Goal: Transaction & Acquisition: Purchase product/service

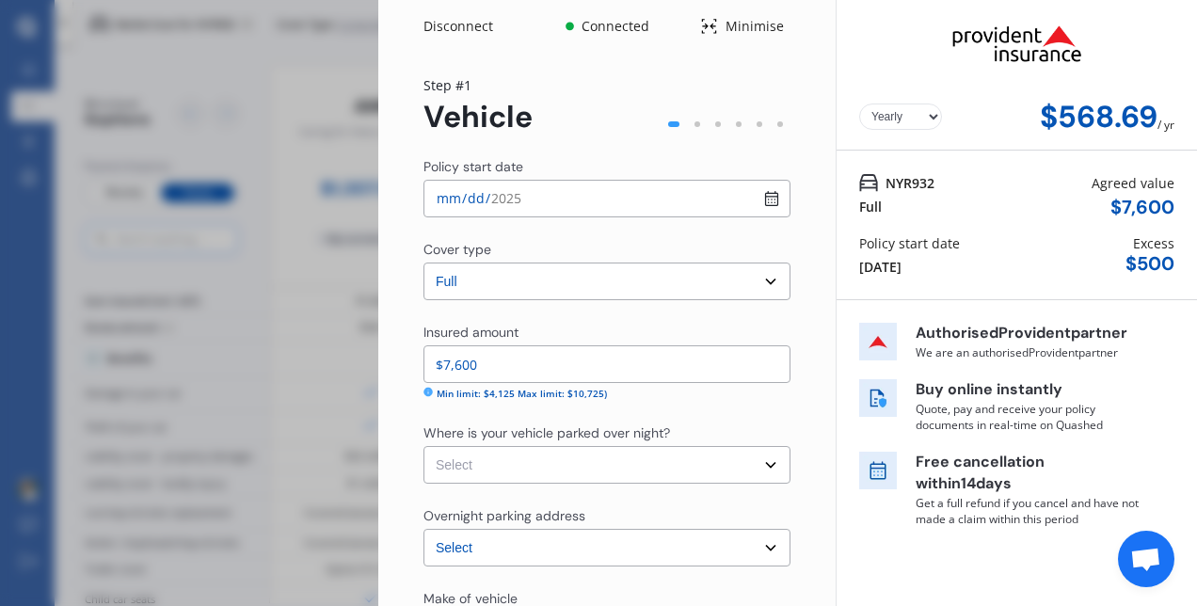
select select "full"
select select "[STREET_ADDRESS]"
select select "TOYOTA"
select select "AQUA"
select select "NO"
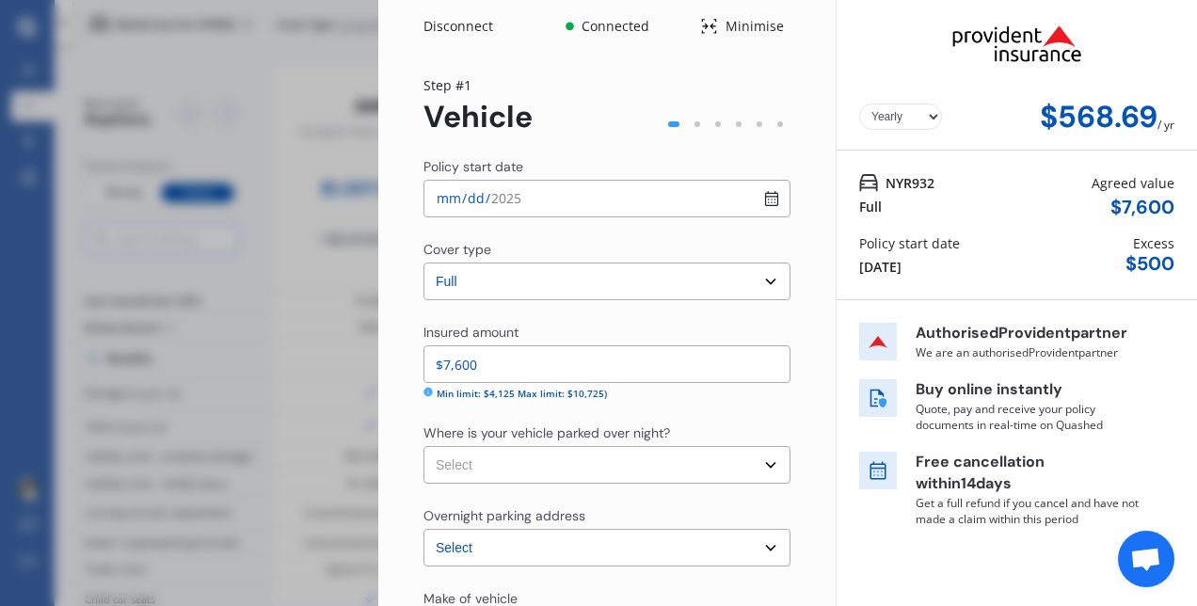
click at [910, 121] on select "Yearly Monthly" at bounding box center [900, 117] width 83 height 26
select select "Monthly"
click at [859, 104] on select "Yearly Monthly" at bounding box center [900, 117] width 83 height 26
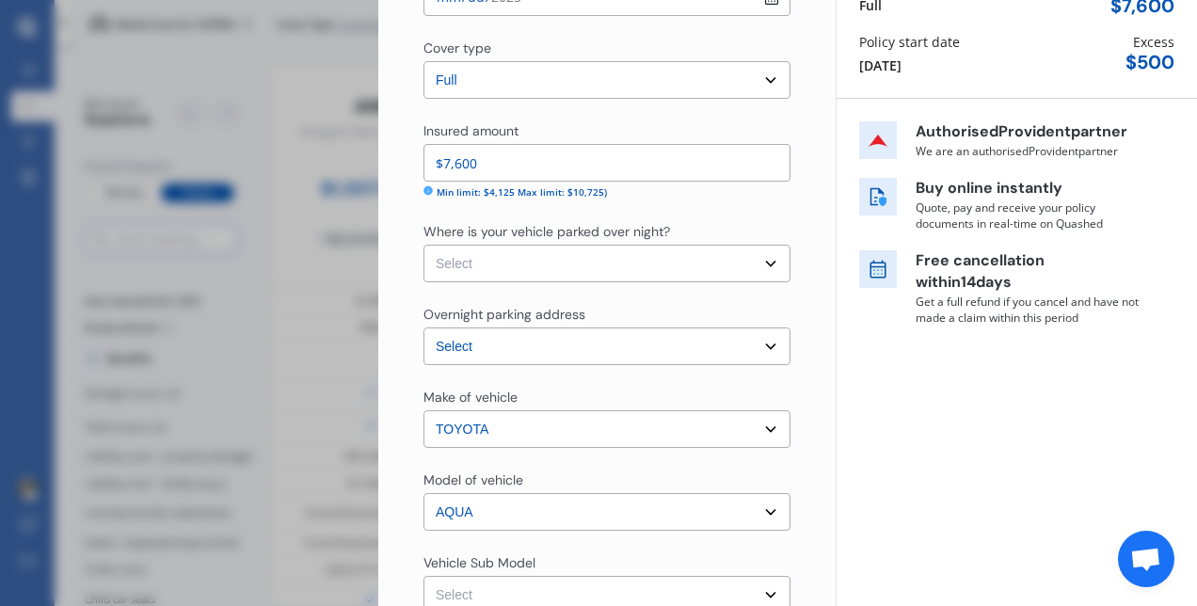
scroll to position [202, 0]
click at [762, 258] on select "Select Garage (fully enclosed) Off Street Parking Other" at bounding box center [607, 263] width 367 height 38
select select "OFF-STREET"
click at [424, 244] on select "Select Garage (fully enclosed) Off Street Parking Other" at bounding box center [607, 263] width 367 height 38
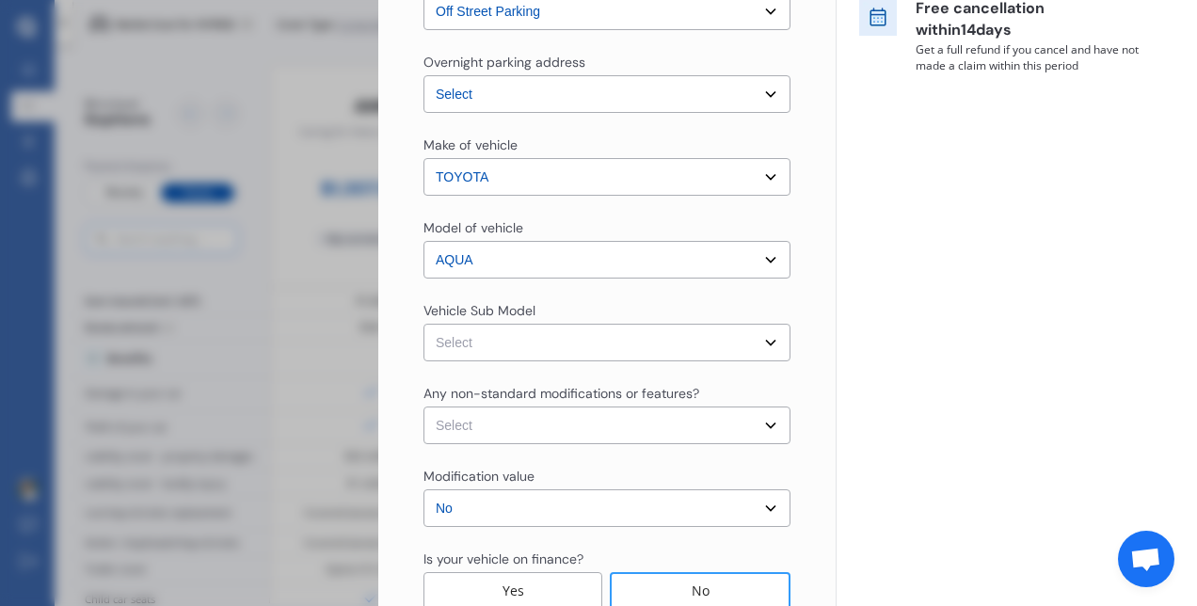
scroll to position [455, 0]
click at [759, 333] on select "Select Aqua NHP10 L Hatchback 5dr CVT 1sp 1.5i/45kW Hybrid [IMP] Aqua NHP10 S H…" at bounding box center [607, 342] width 367 height 38
click at [843, 350] on div "Yearly Monthly $56.89 / mo NYR932 Full Agreed value $ 7,600 Policy start date […" at bounding box center [1016, 174] width 361 height 1259
click at [763, 422] on select "Select None [MEDICAL_DATA] System(NOS) Roll Cage Full Racing Harness" at bounding box center [607, 425] width 367 height 38
click at [811, 428] on div "Yearly Monthly $56.89 / mo Step # 1 Vehicle Policy start date [DATE] Cover type…" at bounding box center [606, 201] width 457 height 1207
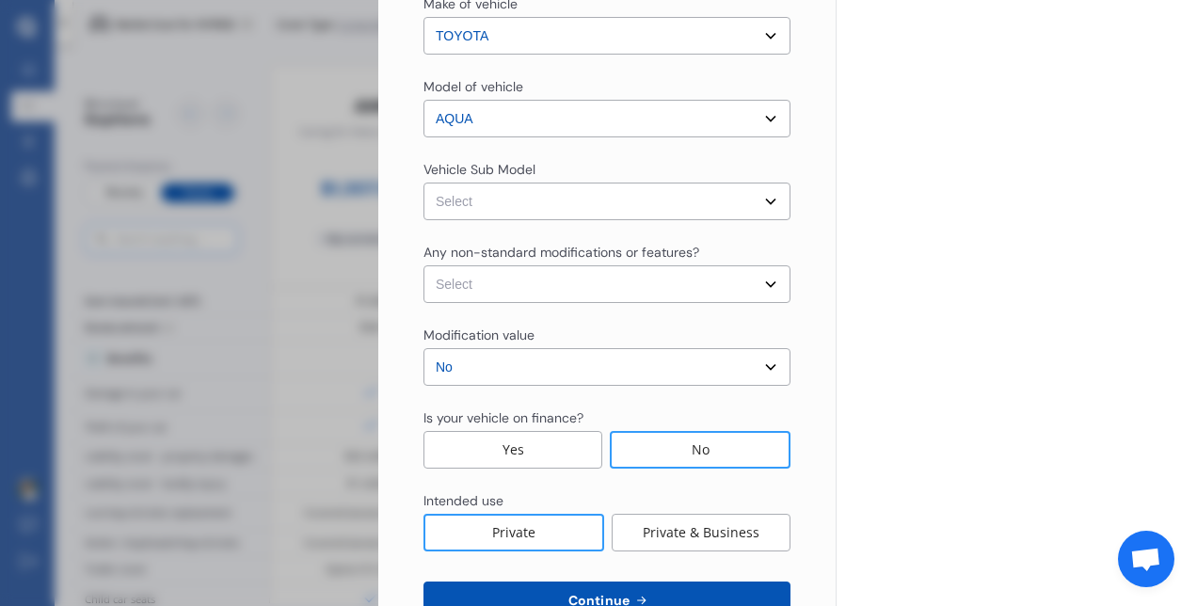
scroll to position [653, 0]
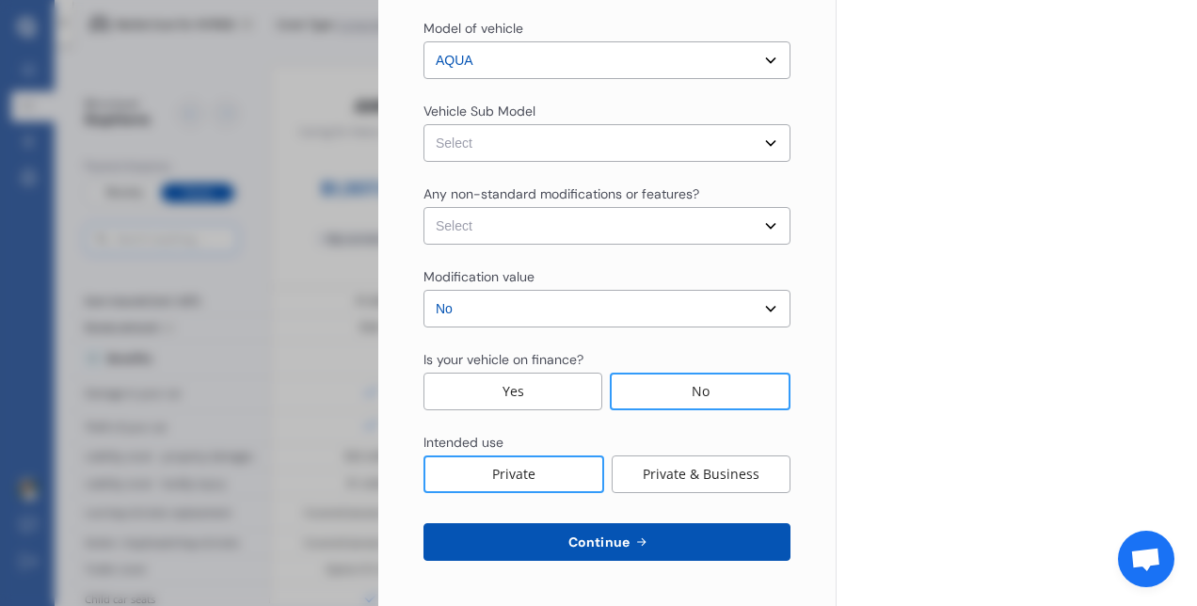
click at [665, 531] on button "Continue" at bounding box center [607, 542] width 367 height 38
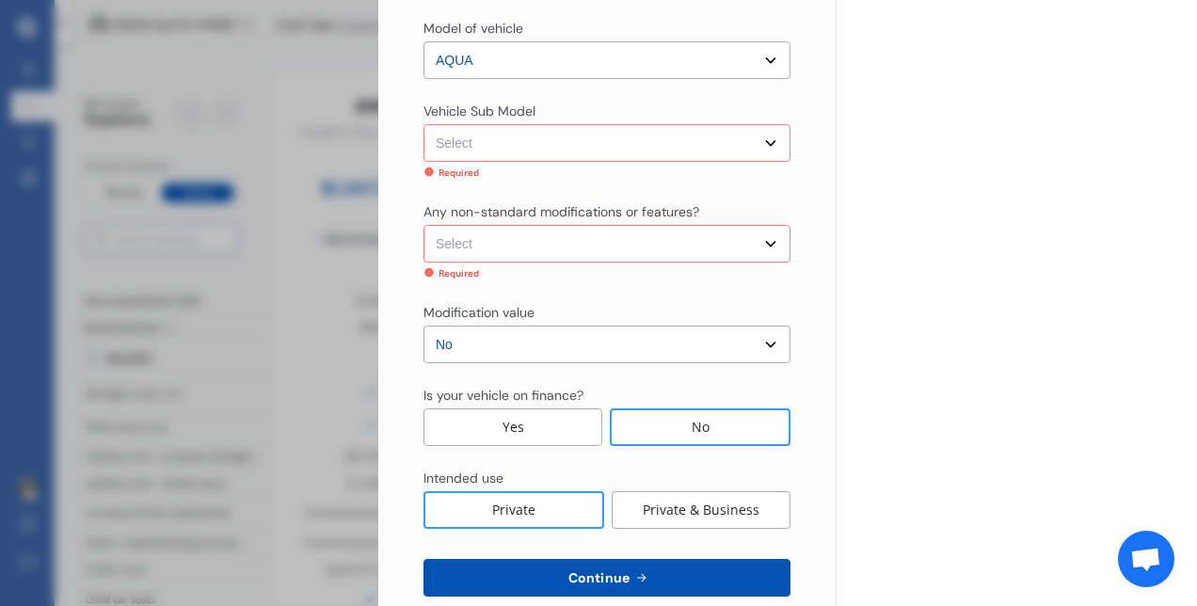
click at [770, 245] on select "Select None [MEDICAL_DATA] System(NOS) Roll Cage Full Racing Harness" at bounding box center [607, 244] width 367 height 38
select select "none"
click at [424, 225] on select "Select None [MEDICAL_DATA] System(NOS) Roll Cage Full Racing Harness" at bounding box center [607, 244] width 367 height 38
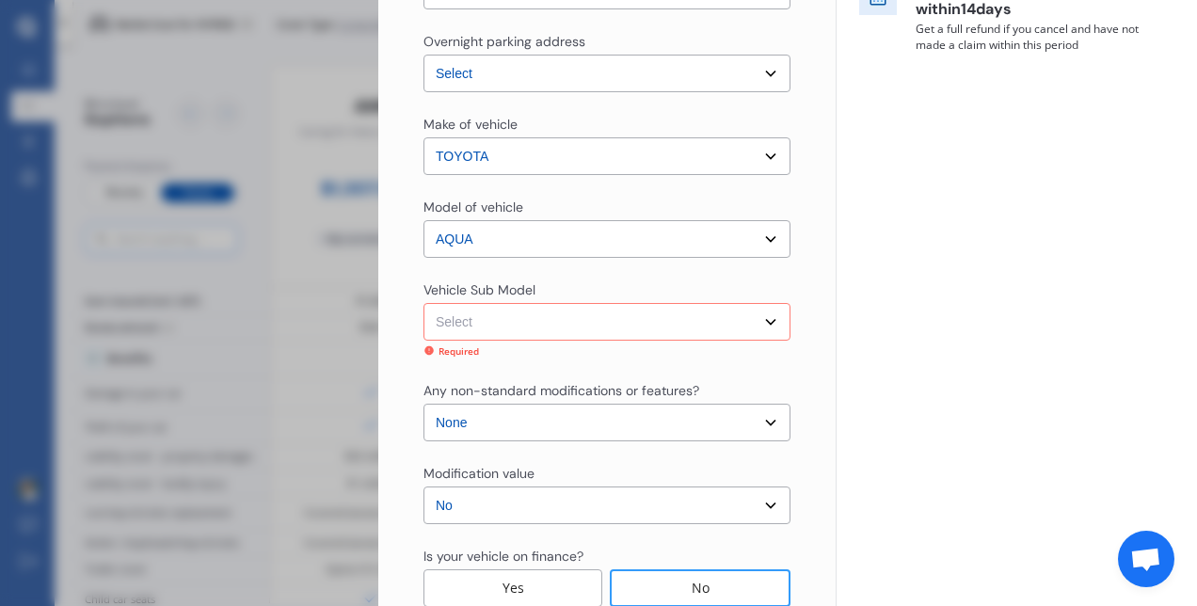
scroll to position [472, 0]
click at [755, 320] on select "Select Aqua NHP10 L Hatchback 5dr CVT 1sp 1.5i/45kW Hybrid [IMP] Aqua NHP10 S H…" at bounding box center [607, 325] width 367 height 38
select select "NZVTOYO2012AEIY"
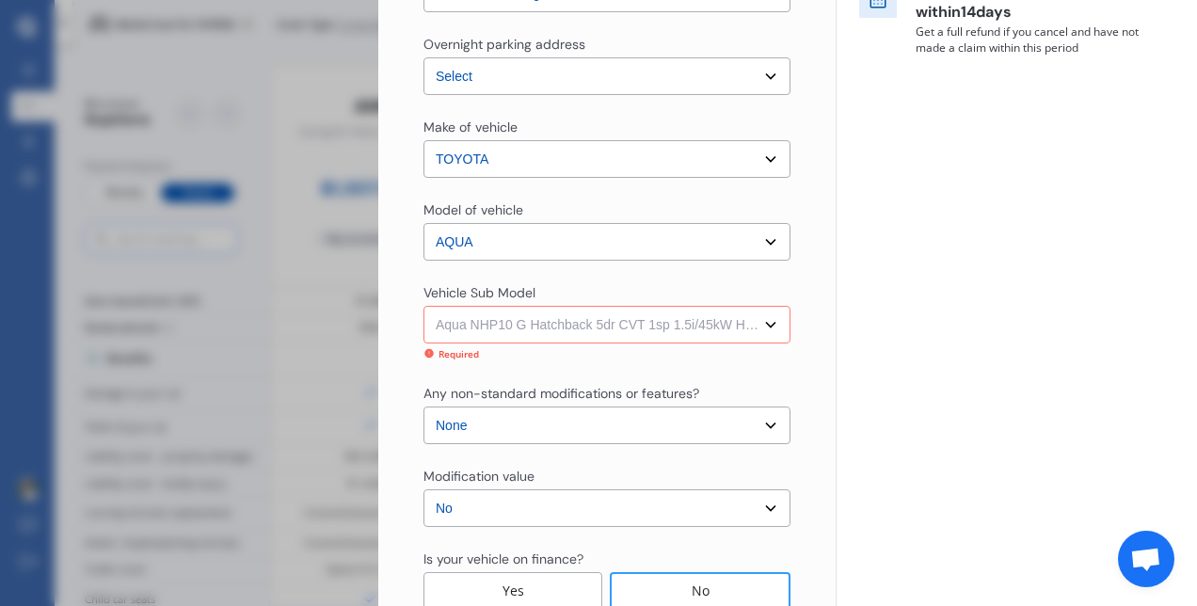
click at [424, 306] on select "Select Aqua NHP10 L Hatchback 5dr CVT 1sp 1.5i/45kW Hybrid [IMP] Aqua NHP10 S H…" at bounding box center [607, 325] width 367 height 38
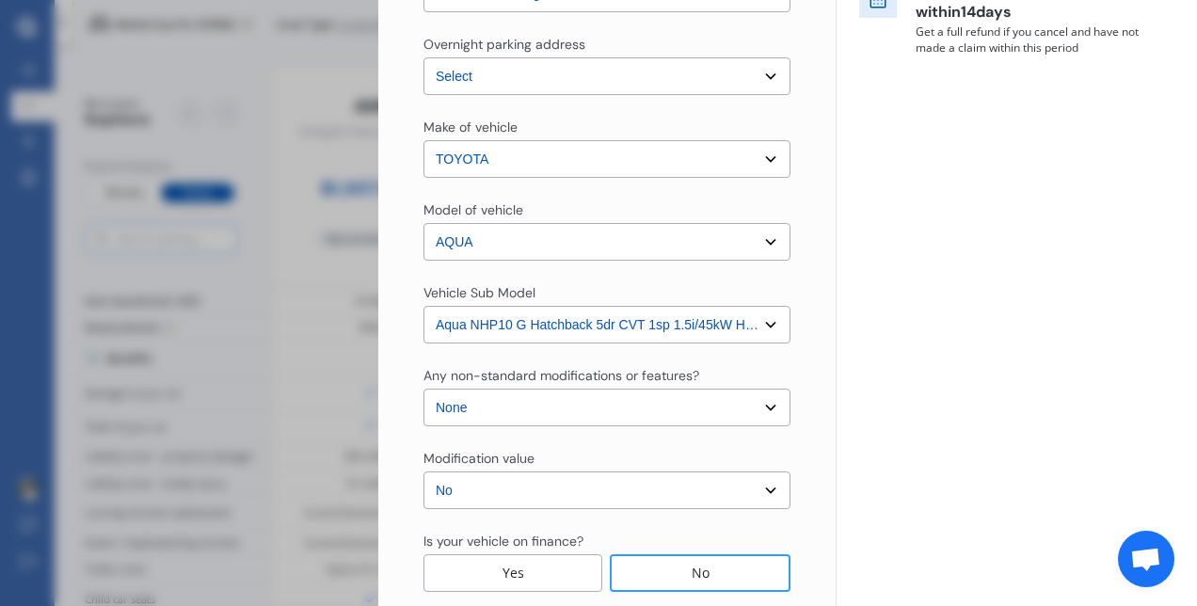
scroll to position [653, 0]
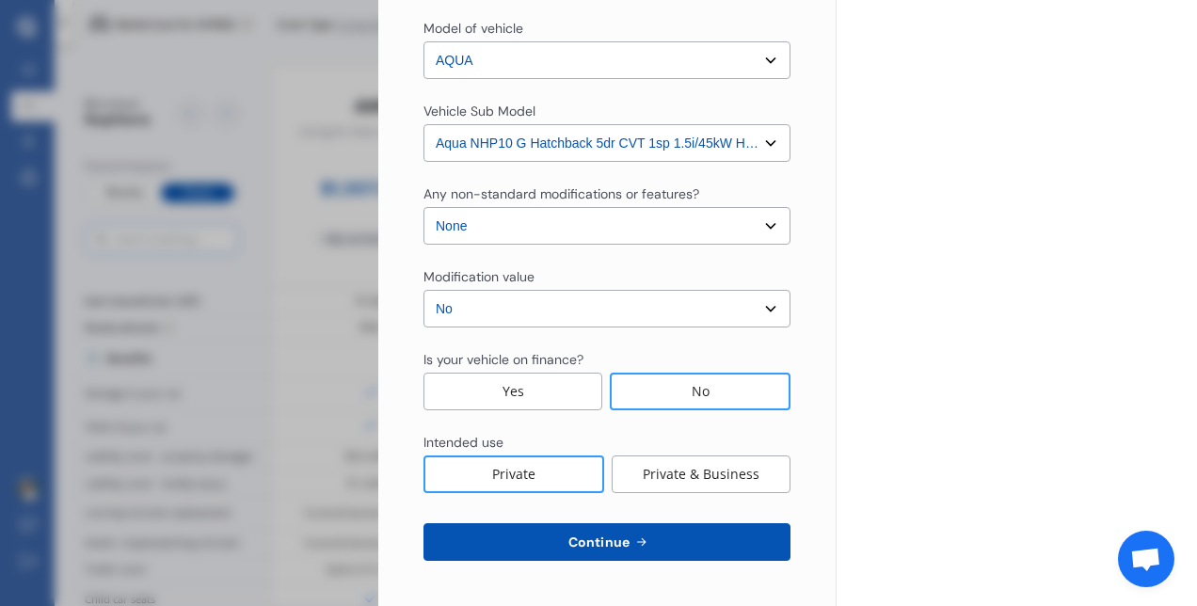
click at [617, 542] on span "Continue" at bounding box center [599, 542] width 69 height 15
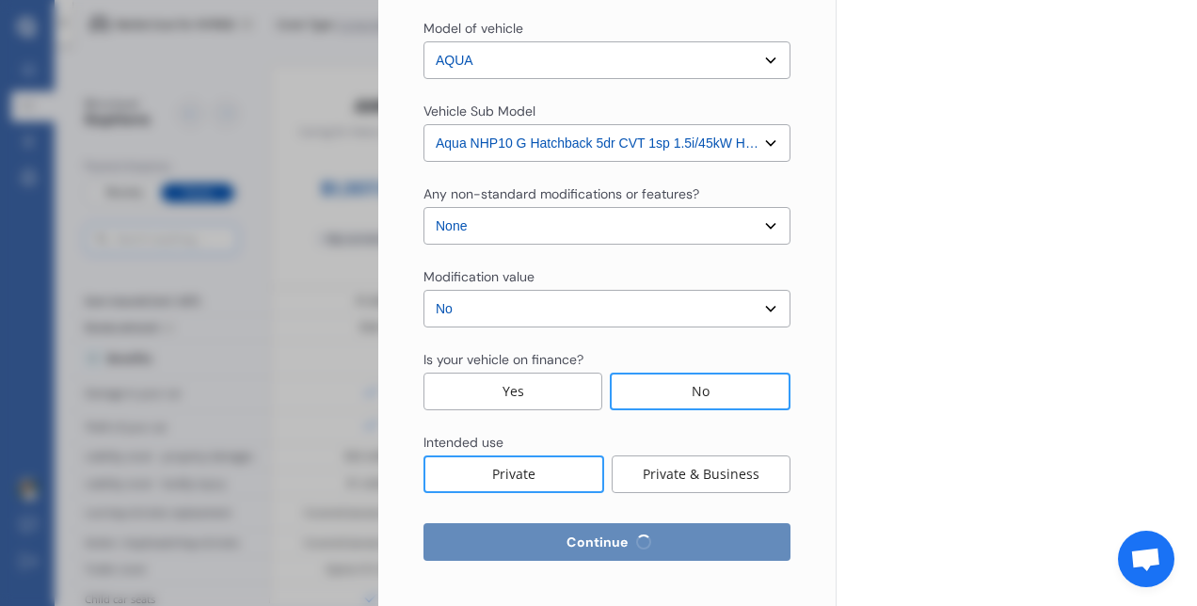
select select "04"
select select "06"
select select "1991"
select select "NZ_FULL"
select select "0"
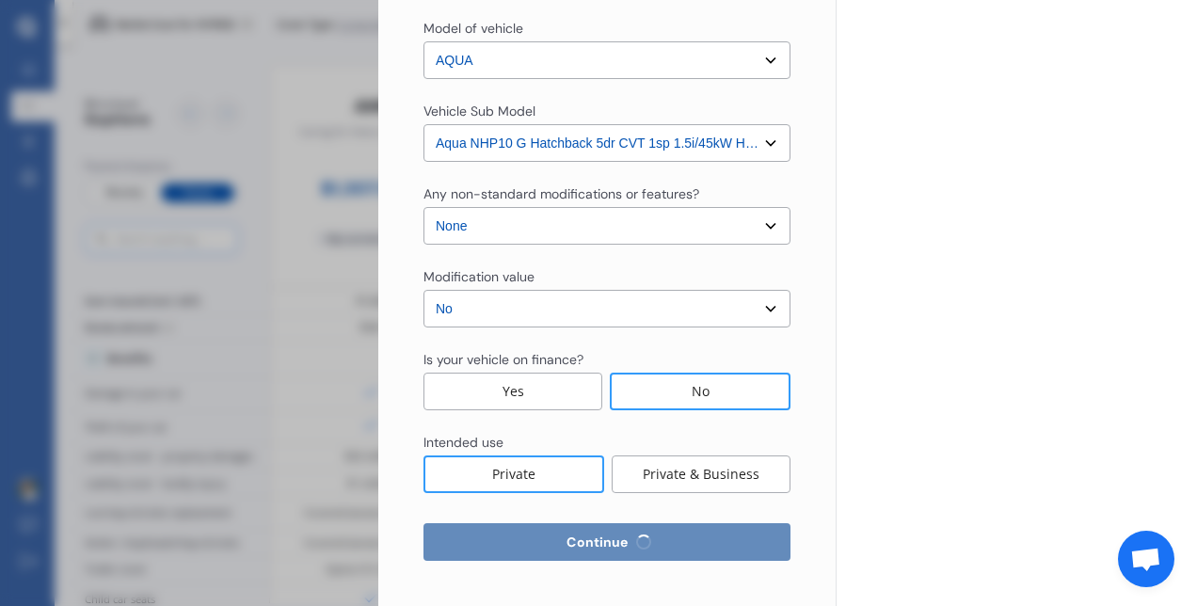
select select "25"
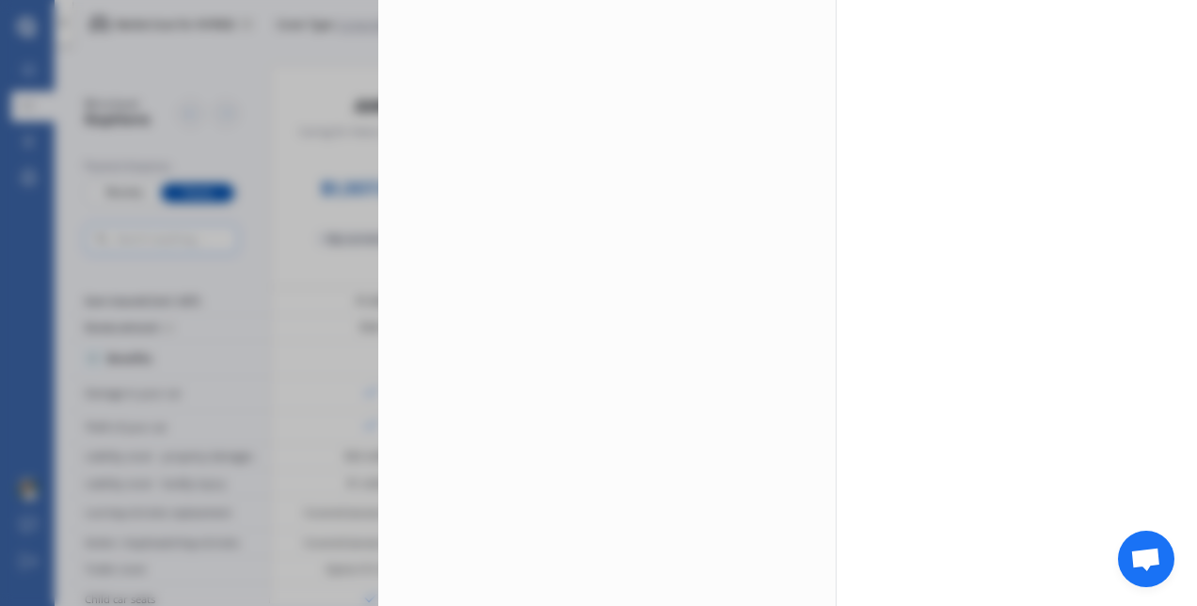
scroll to position [0, 0]
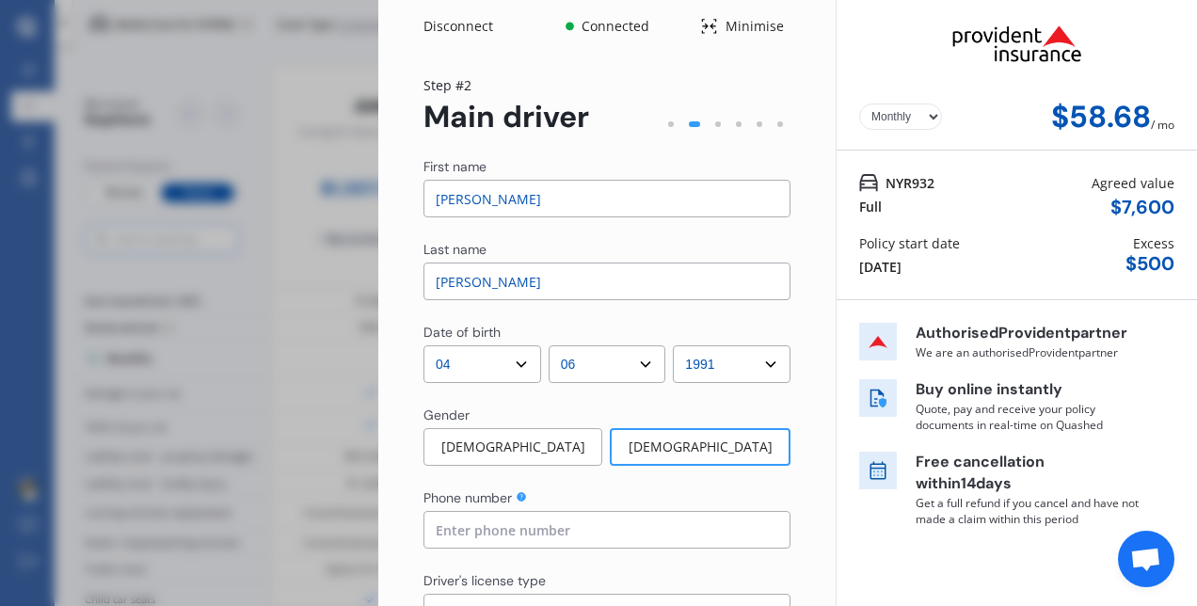
click at [484, 200] on input "[PERSON_NAME]" at bounding box center [607, 199] width 367 height 38
type input "P"
type input "[PERSON_NAME]"
click at [502, 286] on input "[PERSON_NAME]" at bounding box center [607, 282] width 367 height 38
type input "R"
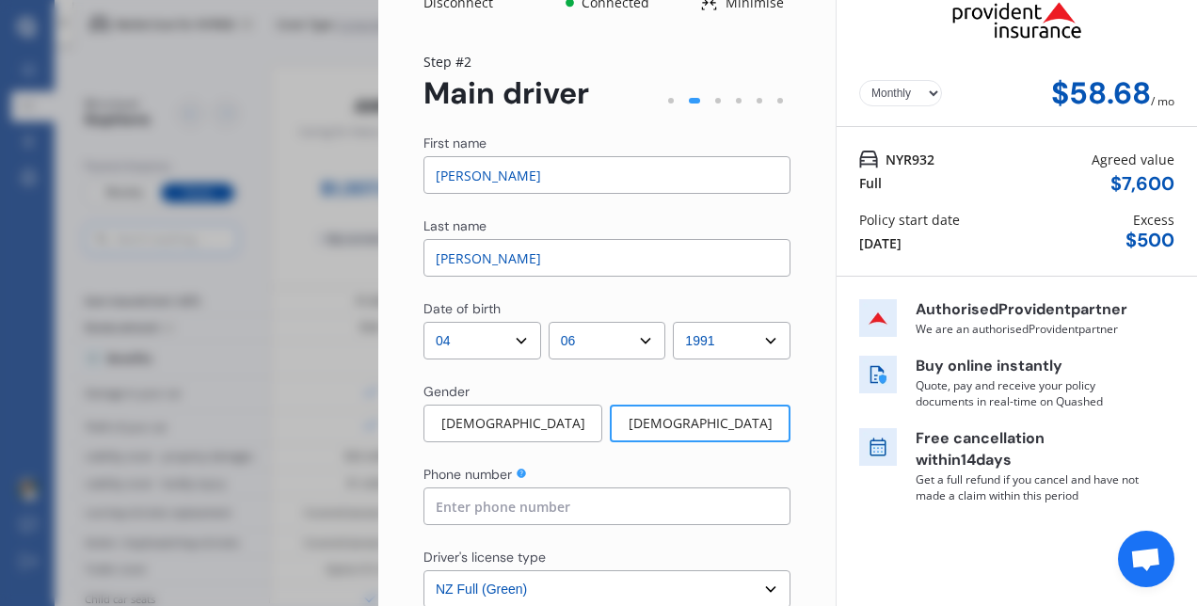
scroll to position [26, 0]
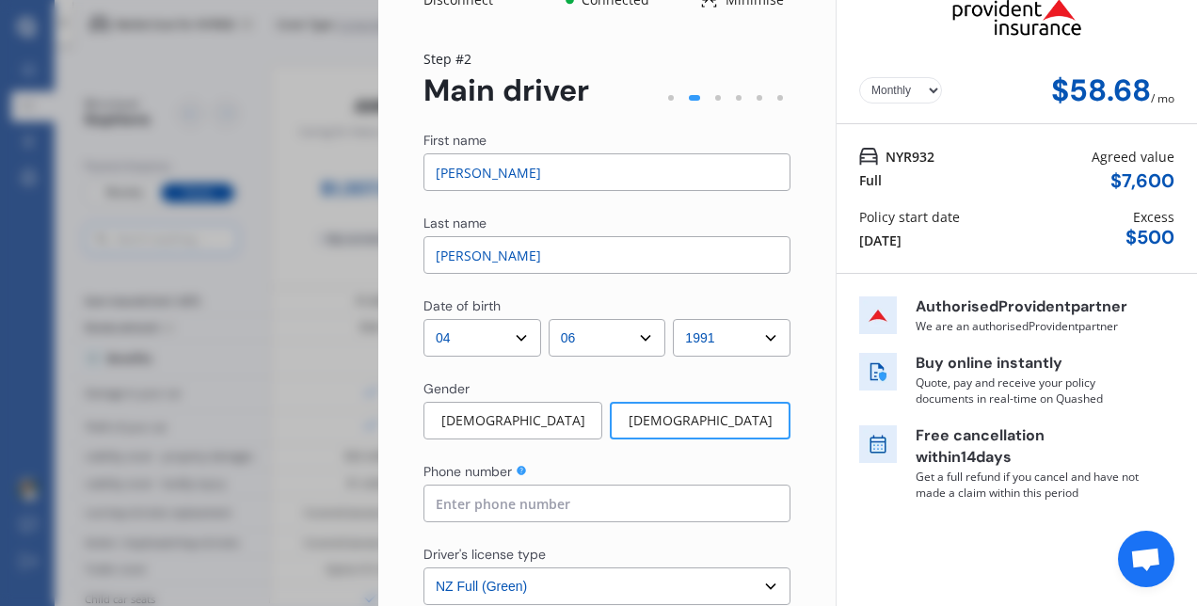
type input "[PERSON_NAME]"
click at [440, 175] on input "[PERSON_NAME]" at bounding box center [607, 172] width 367 height 38
click at [454, 169] on input "[PERSON_NAME]" at bounding box center [607, 172] width 367 height 38
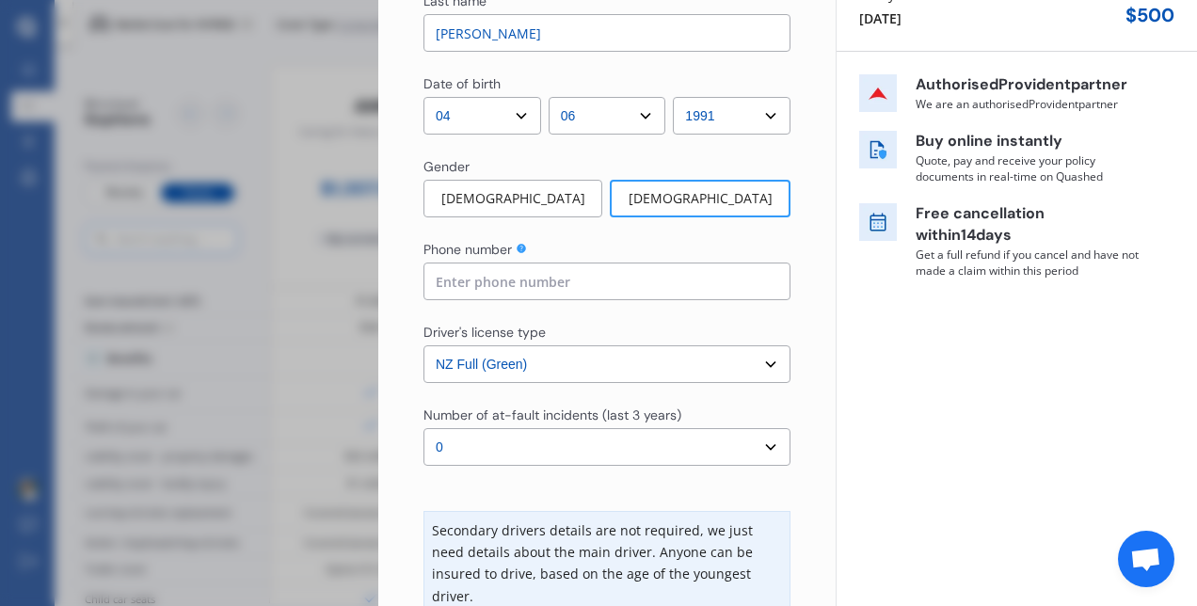
scroll to position [251, 0]
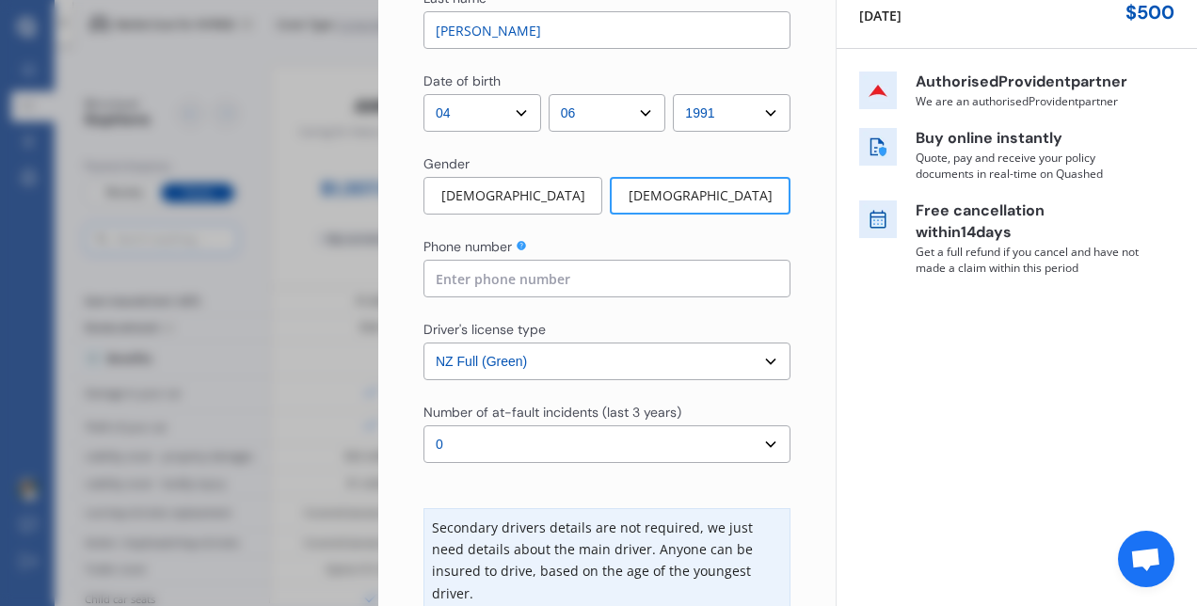
type input "[PERSON_NAME]"
click at [495, 273] on input at bounding box center [607, 279] width 367 height 38
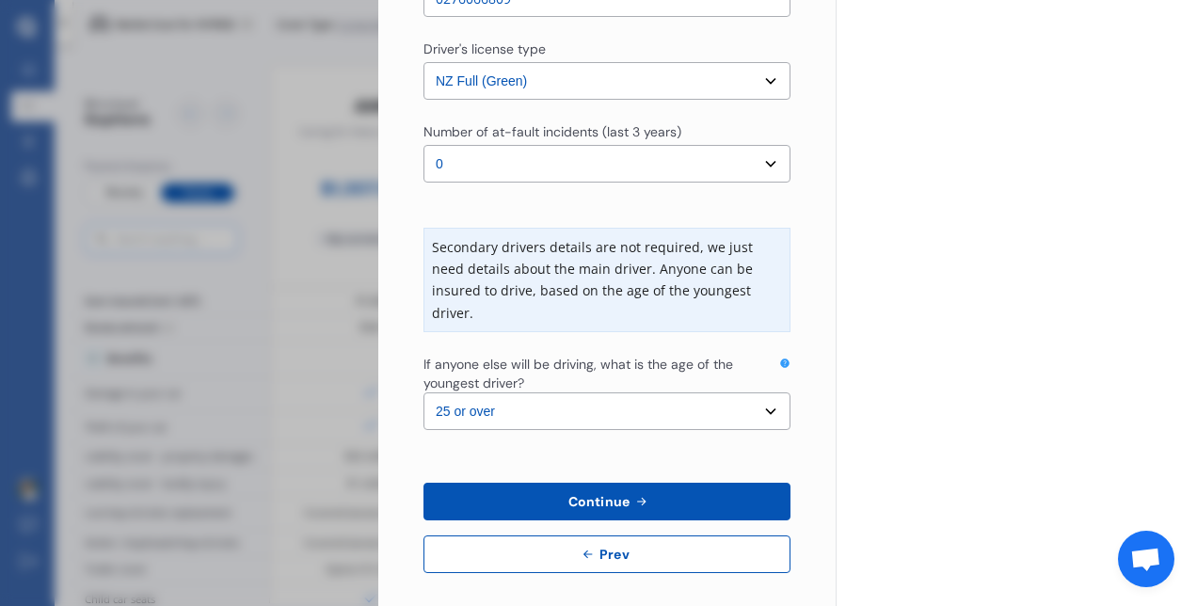
scroll to position [543, 0]
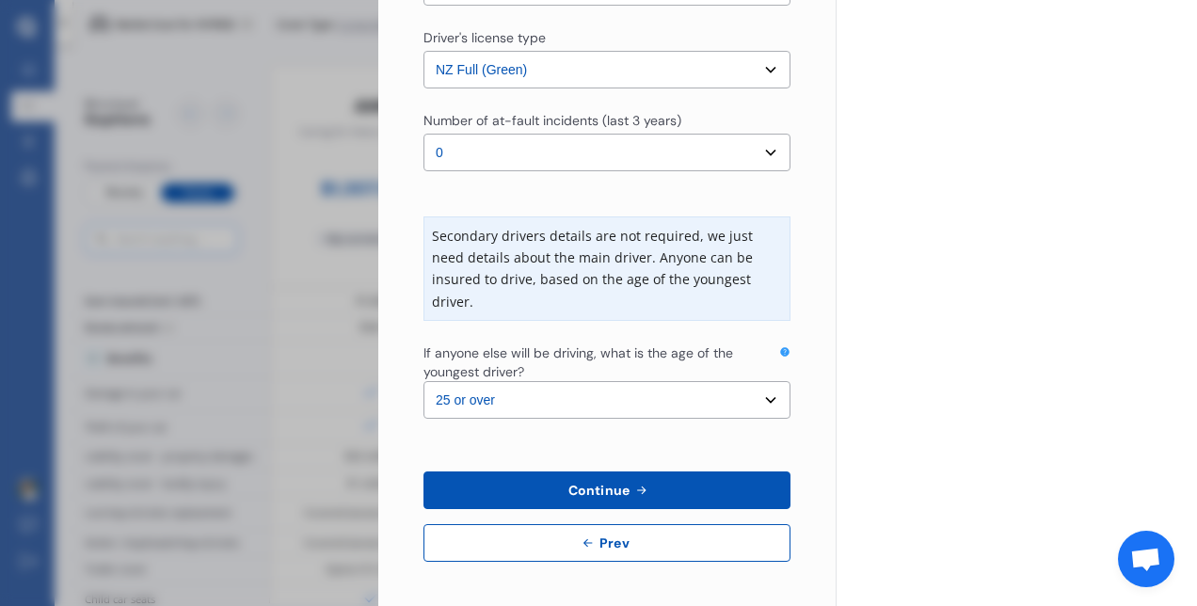
type input "0276066809"
click at [763, 399] on select "Select the age of the youngest driver. 16 17 18 19 20 21 22 23 24 25 or over" at bounding box center [607, 400] width 367 height 38
click at [424, 381] on select "Select the age of the youngest driver. 16 17 18 19 20 21 22 23 24 25 or over" at bounding box center [607, 400] width 367 height 38
click at [619, 492] on span "Continue" at bounding box center [599, 490] width 69 height 15
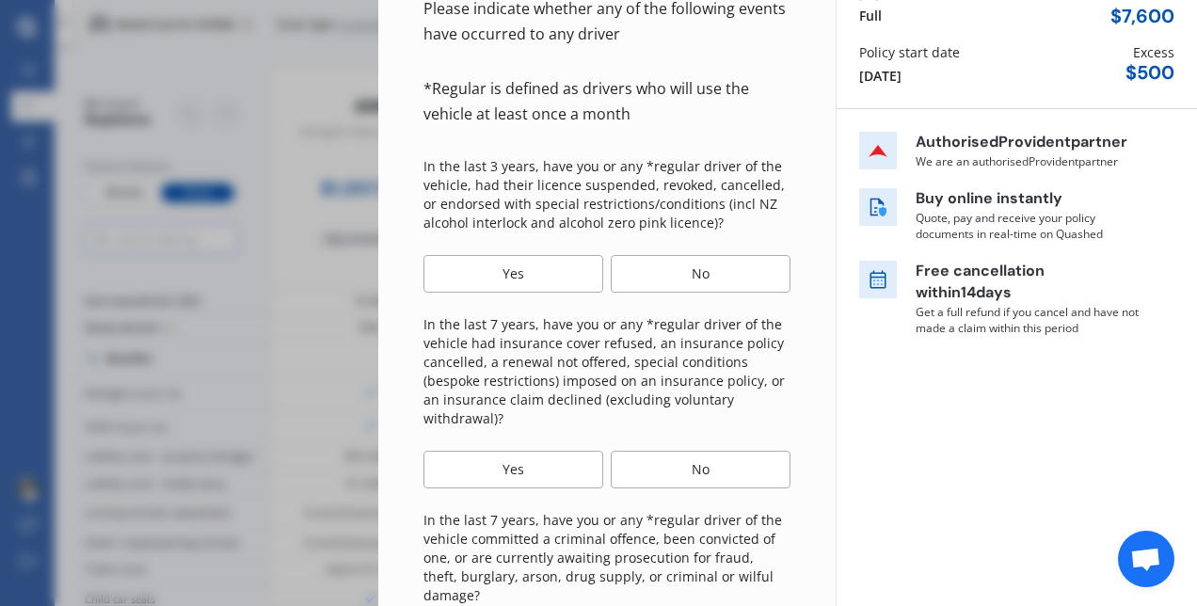
scroll to position [193, 0]
click at [711, 279] on div "No" at bounding box center [701, 272] width 180 height 38
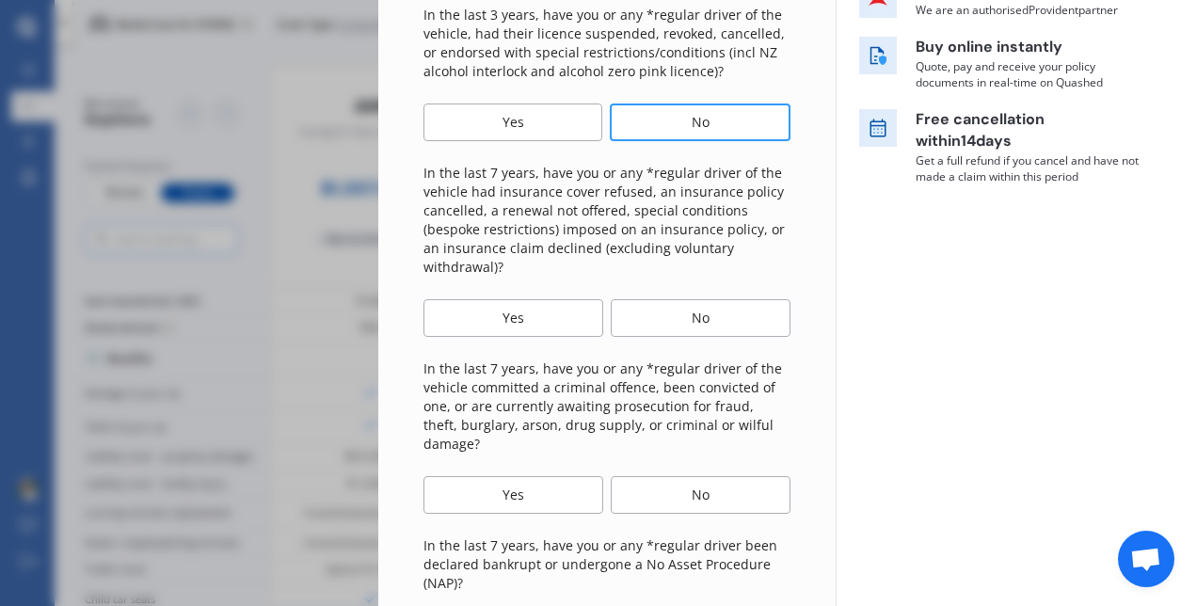
scroll to position [344, 0]
click at [681, 320] on div "No" at bounding box center [701, 317] width 180 height 38
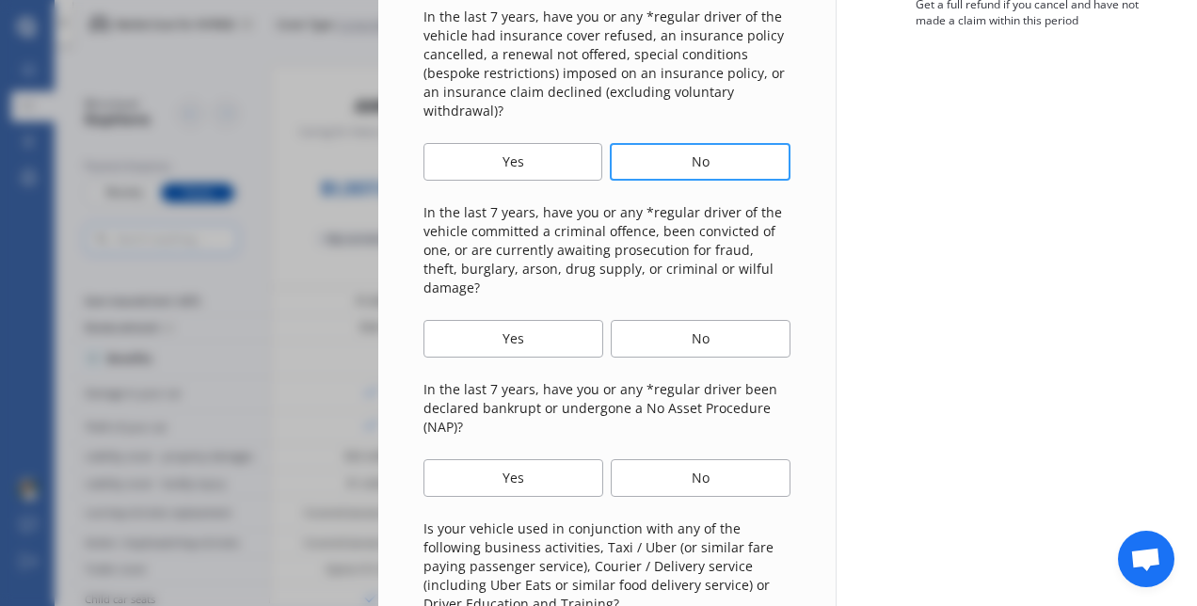
scroll to position [505, 0]
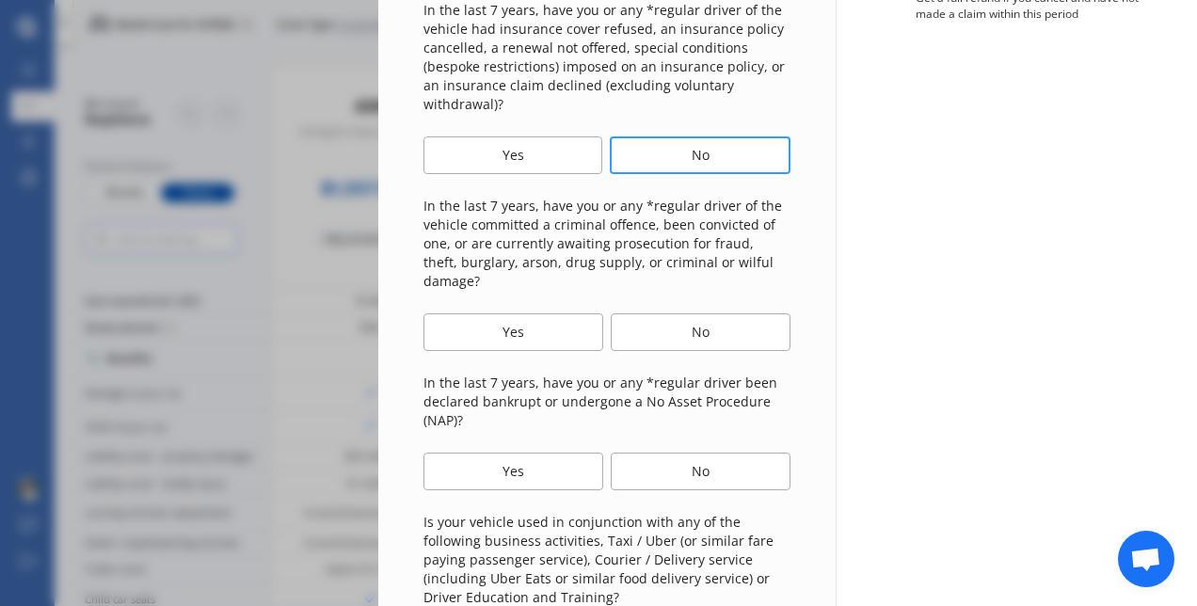
click at [713, 313] on div "No" at bounding box center [701, 332] width 180 height 38
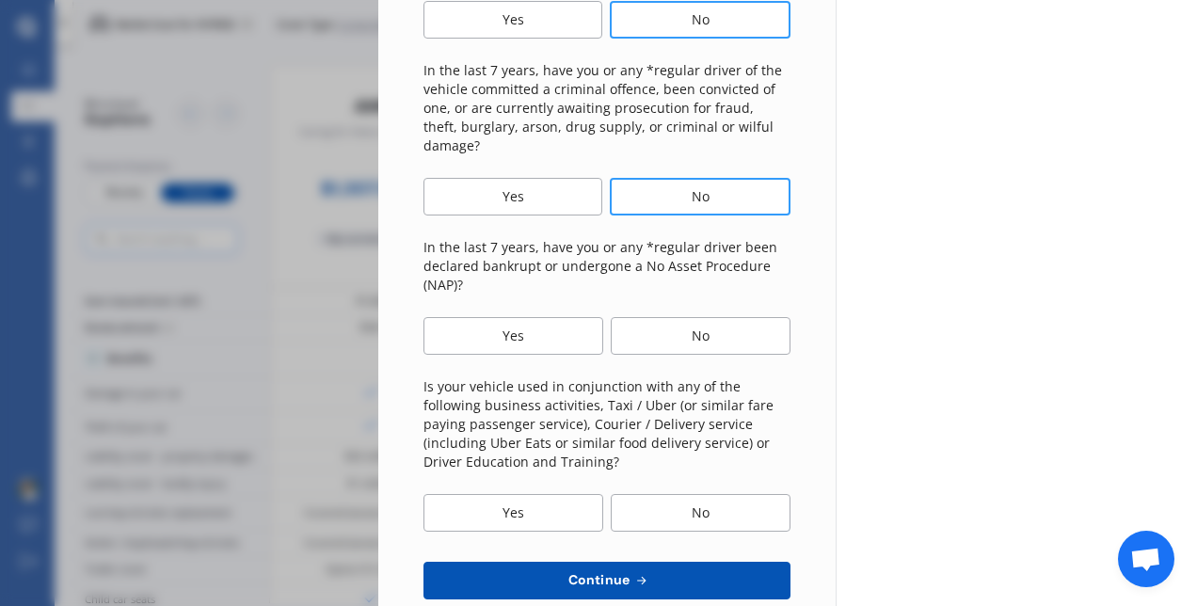
scroll to position [645, 0]
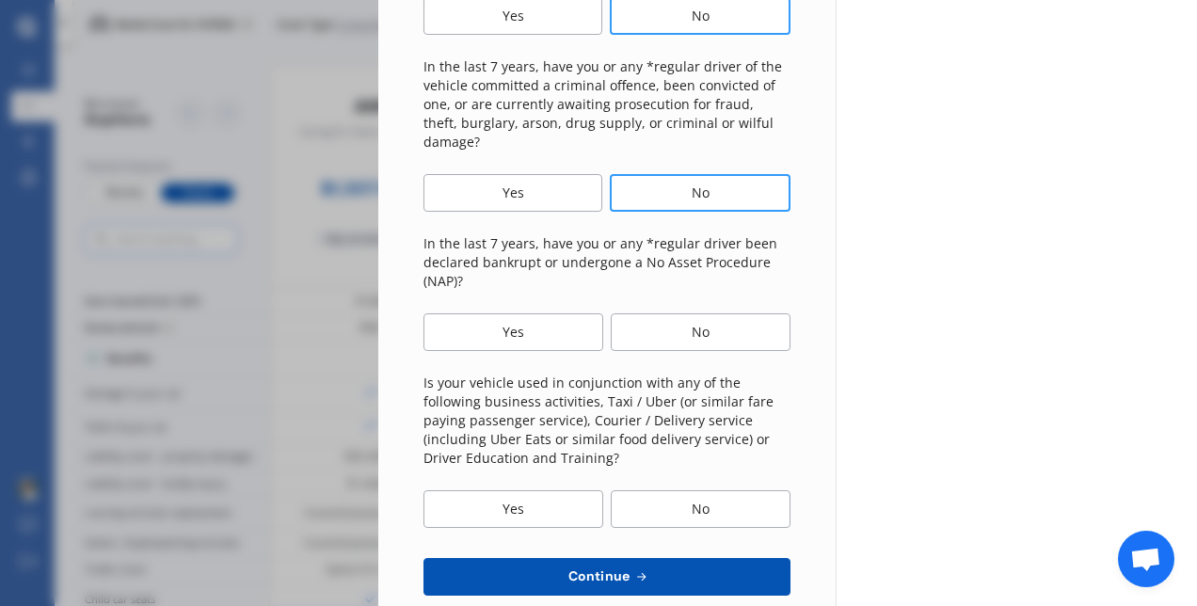
click at [703, 313] on div "No" at bounding box center [701, 332] width 180 height 38
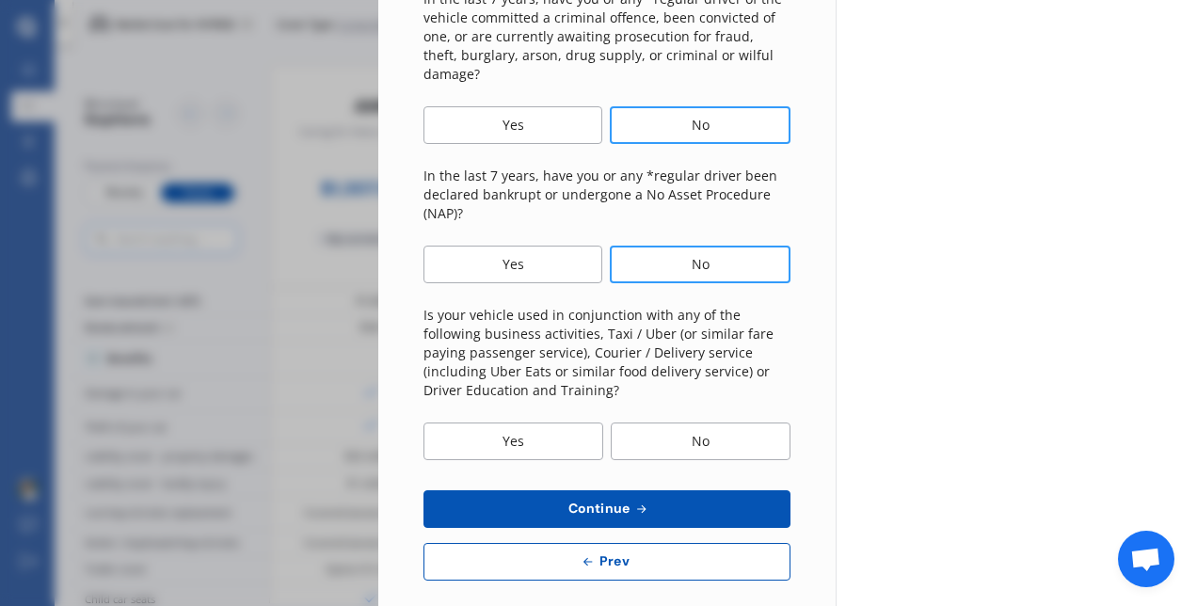
click at [706, 423] on div "No" at bounding box center [701, 442] width 180 height 38
drag, startPoint x: 706, startPoint y: 416, endPoint x: 651, endPoint y: 485, distance: 87.8
click at [651, 485] on div "Please indicate whether any of the following events have occurred to any driver…" at bounding box center [607, 27] width 367 height 1105
click at [651, 490] on button "Continue" at bounding box center [607, 509] width 367 height 38
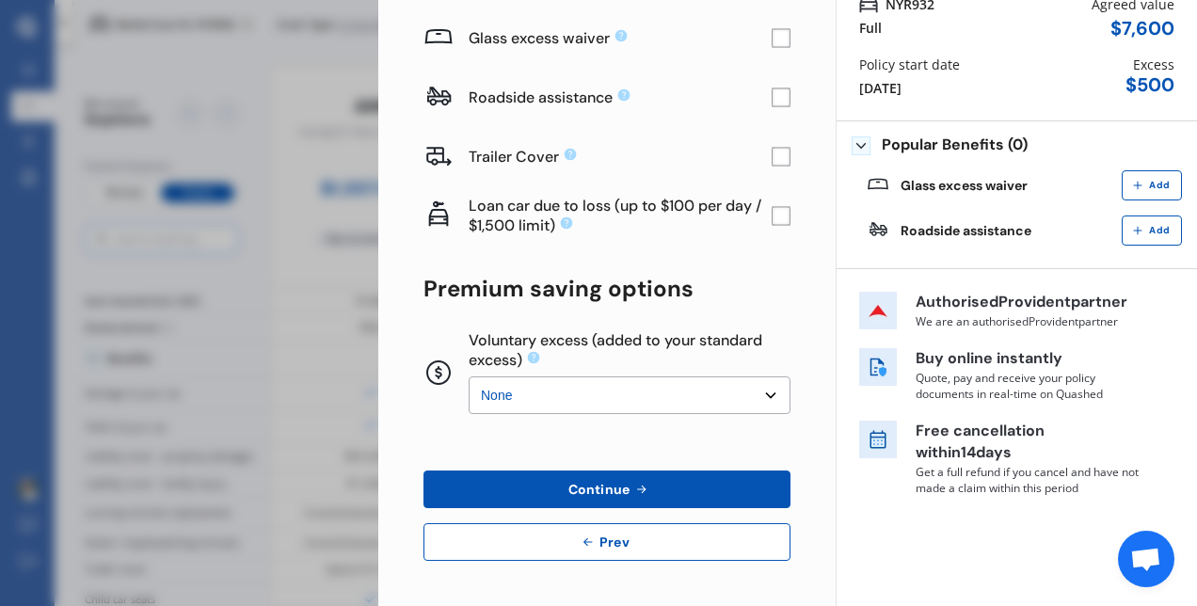
scroll to position [0, 0]
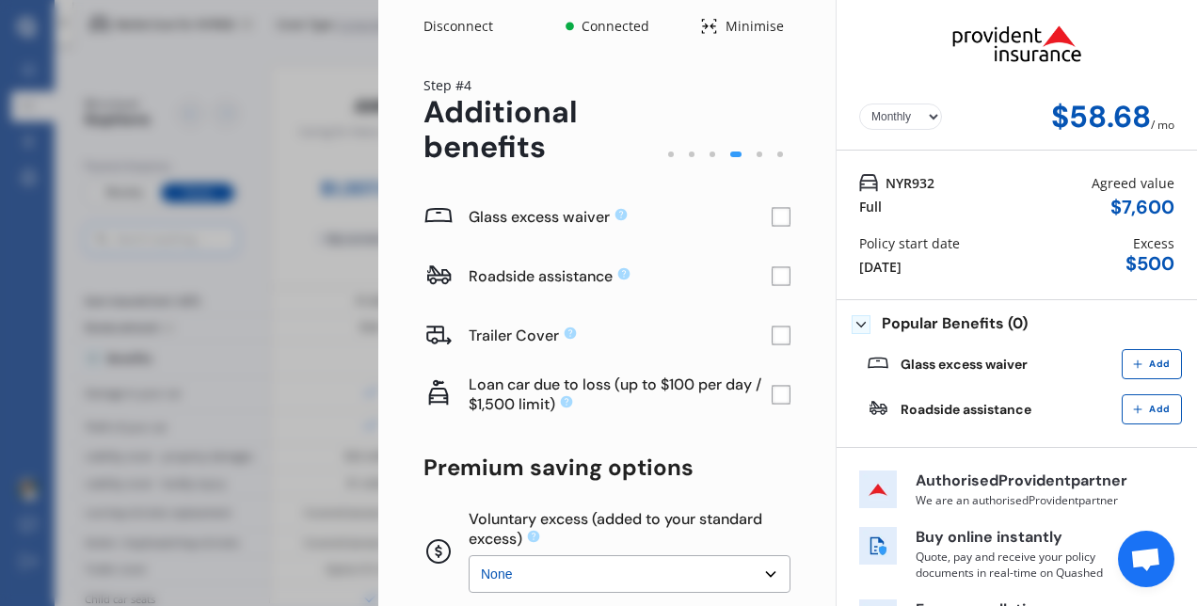
click at [772, 216] on rect at bounding box center [781, 217] width 19 height 19
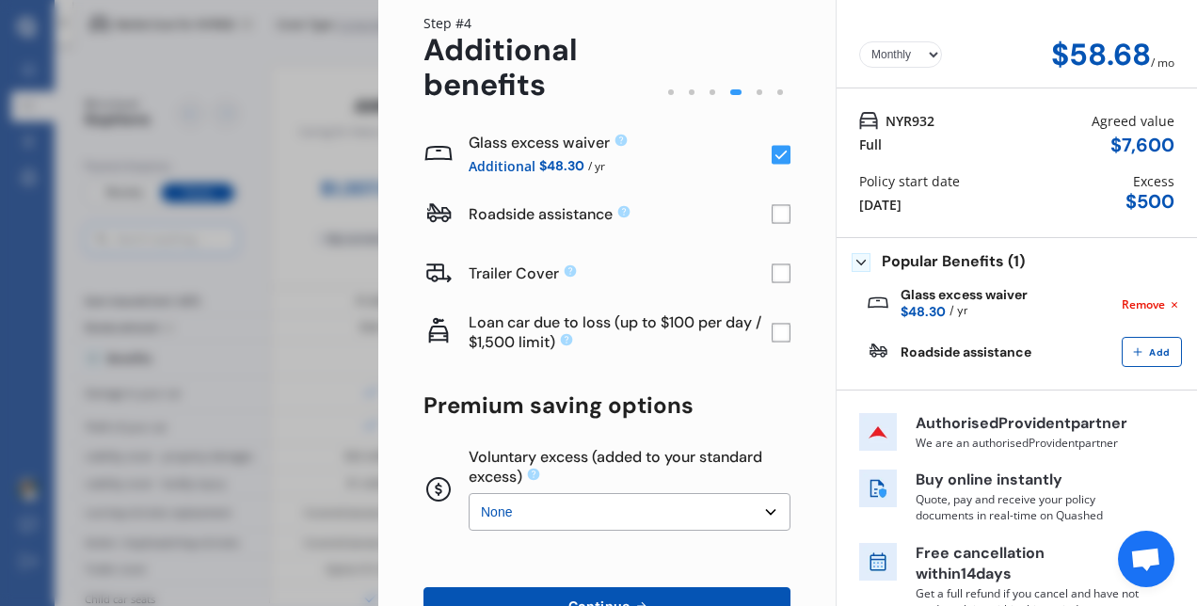
scroll to position [69, 0]
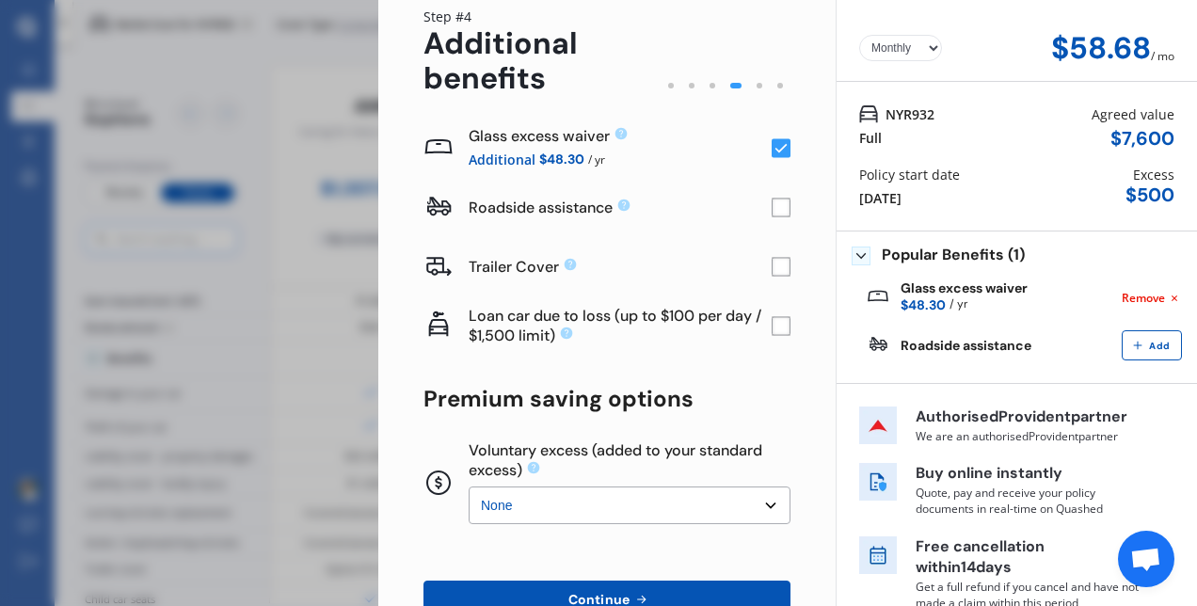
click at [772, 210] on rect at bounding box center [781, 208] width 19 height 19
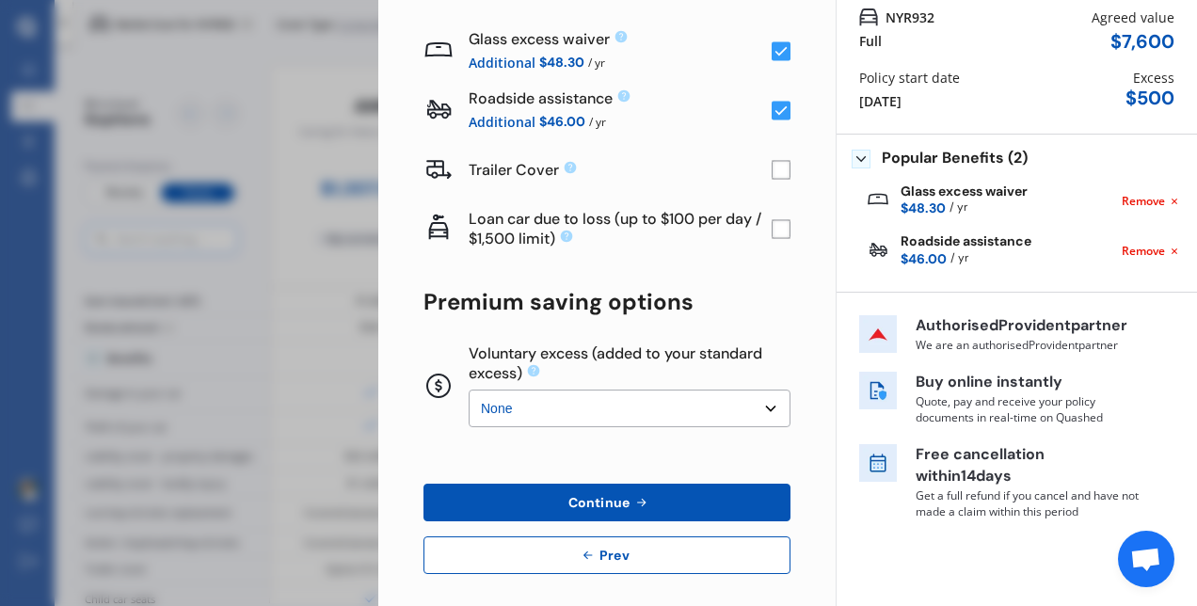
scroll to position [178, 0]
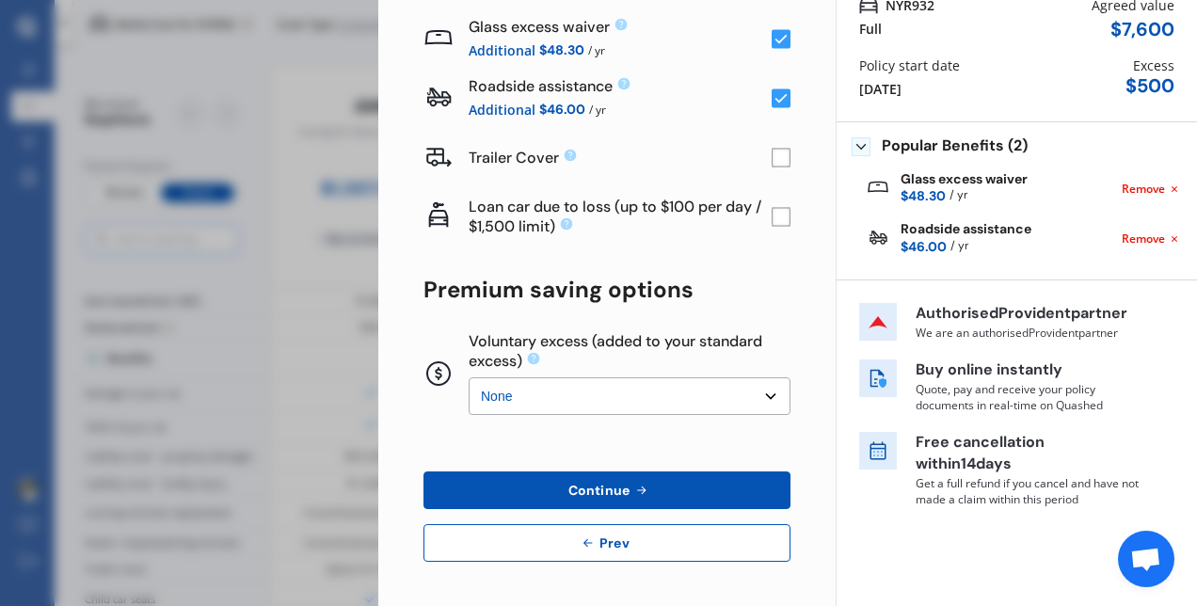
click at [768, 395] on select "None $200 $450 $700 $950 $1,200 $1,700" at bounding box center [630, 396] width 322 height 38
click at [780, 313] on div "Glass excess waiver Additional $48.30 / yr Roadside assistance Additional $46.0…" at bounding box center [607, 285] width 367 height 553
click at [753, 400] on select "None $200 $450 $700 $950 $1,200 $1,700" at bounding box center [630, 396] width 322 height 38
click at [469, 377] on select "None $200 $450 $700 $950 $1,200 $1,700" at bounding box center [630, 396] width 322 height 38
click at [761, 393] on select "None $200 $450 $700 $950 $1,200 $1,700" at bounding box center [630, 396] width 322 height 38
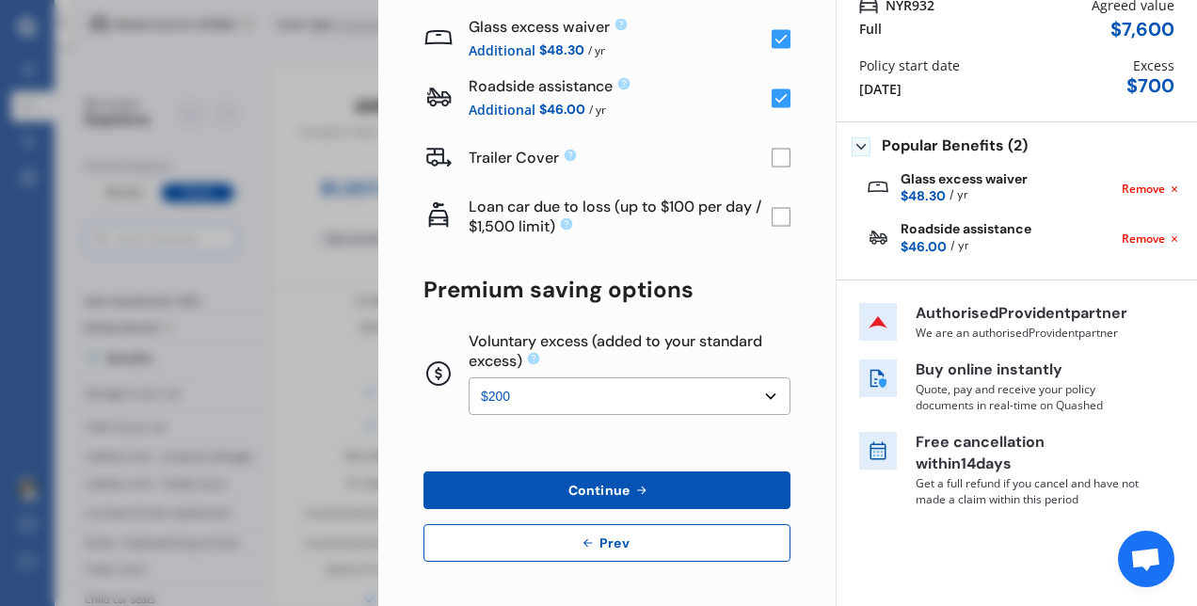
select select "0"
click at [469, 377] on select "None $200 $450 $700 $950 $1,200 $1,700" at bounding box center [630, 396] width 322 height 38
click at [659, 493] on button "Continue" at bounding box center [607, 491] width 367 height 38
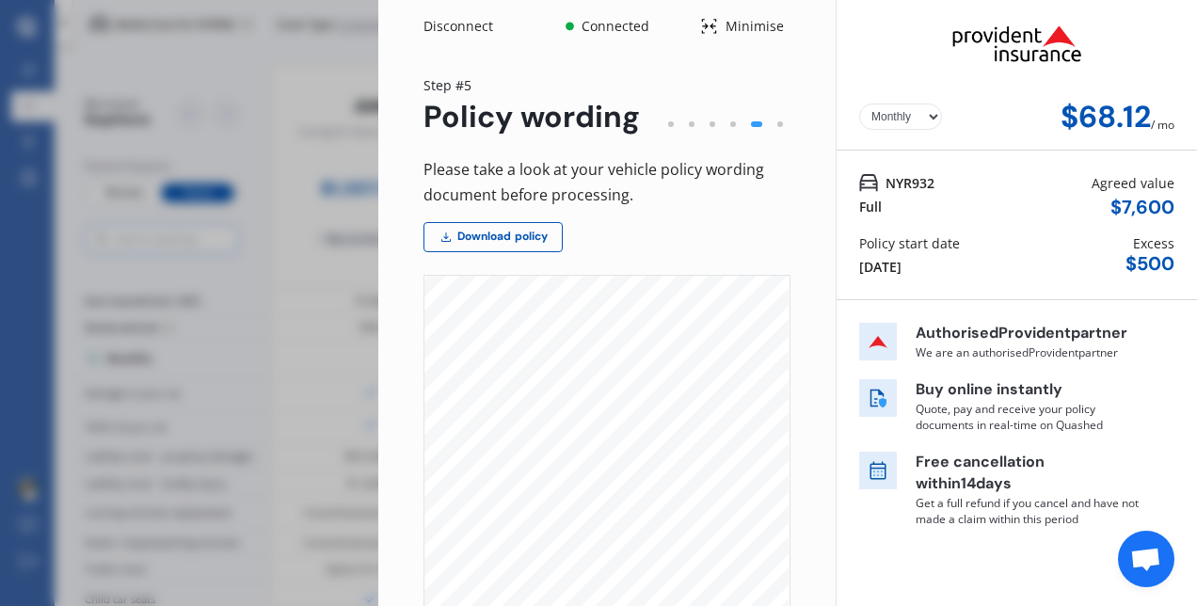
scroll to position [6330, 32]
drag, startPoint x: 930, startPoint y: 183, endPoint x: 874, endPoint y: 181, distance: 56.5
click at [874, 181] on div "NYR932 Full Agreed value $ 7,600" at bounding box center [1016, 195] width 315 height 45
drag, startPoint x: 874, startPoint y: 181, endPoint x: 888, endPoint y: 184, distance: 14.4
copy span "NYR932"
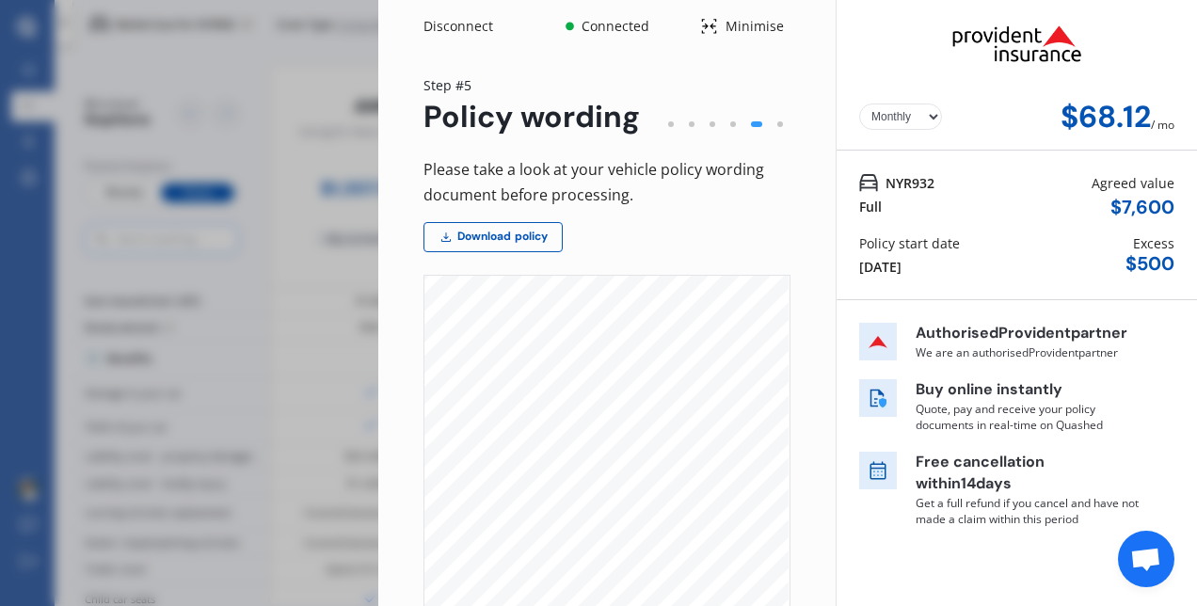
click at [590, 180] on div "Please take a look at your vehicle policy wording document before processing." at bounding box center [607, 182] width 367 height 50
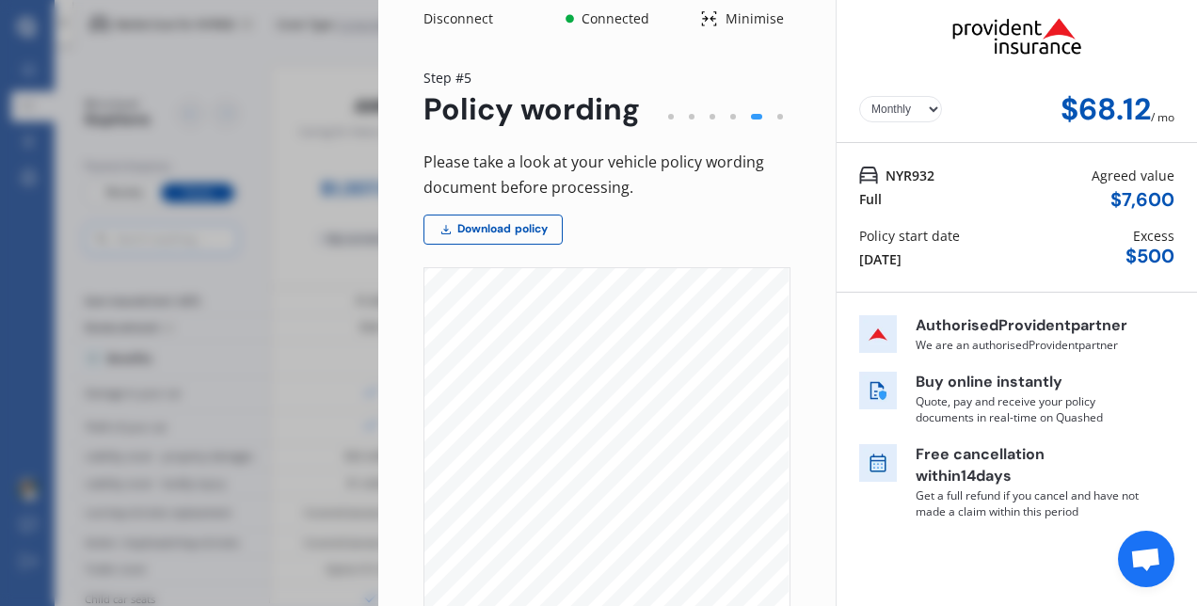
scroll to position [7, 0]
click at [917, 110] on select "Yearly Monthly" at bounding box center [900, 110] width 83 height 26
click at [859, 97] on select "Yearly Monthly" at bounding box center [900, 110] width 83 height 26
click at [923, 109] on select "Yearly Monthly" at bounding box center [900, 110] width 83 height 26
select select "Monthly"
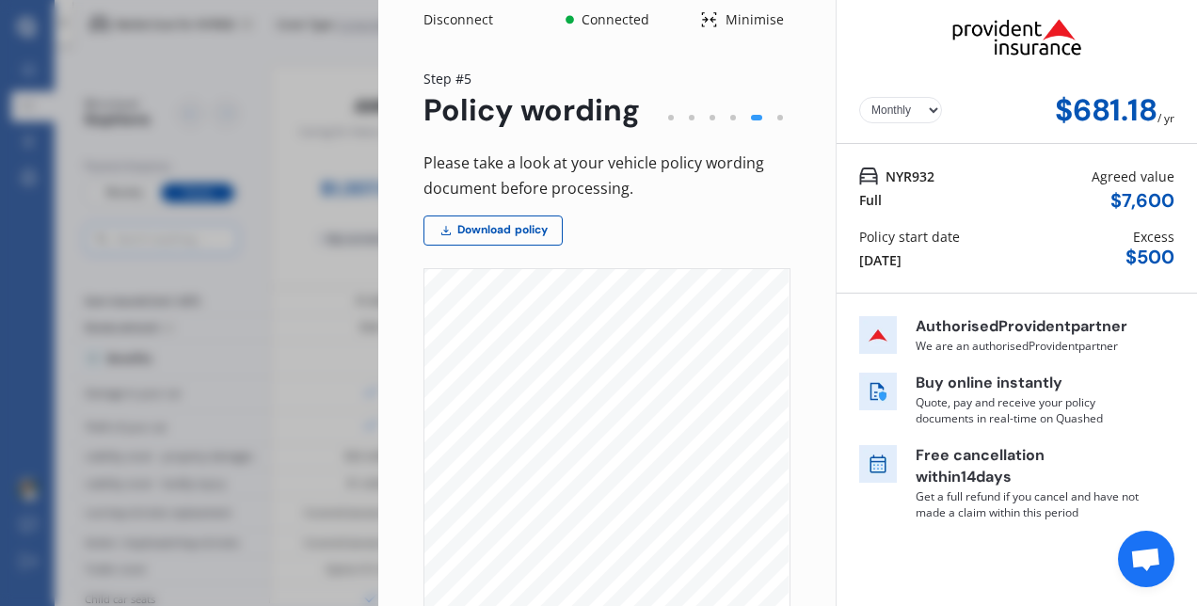
click at [859, 97] on select "Yearly Monthly" at bounding box center [900, 110] width 83 height 26
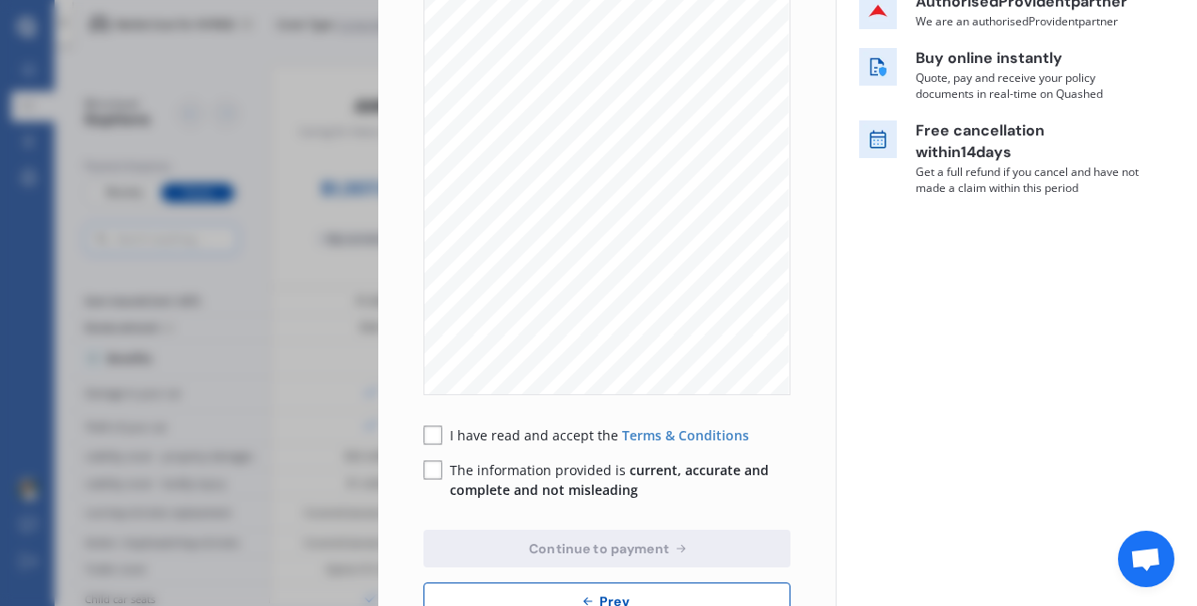
scroll to position [391, 0]
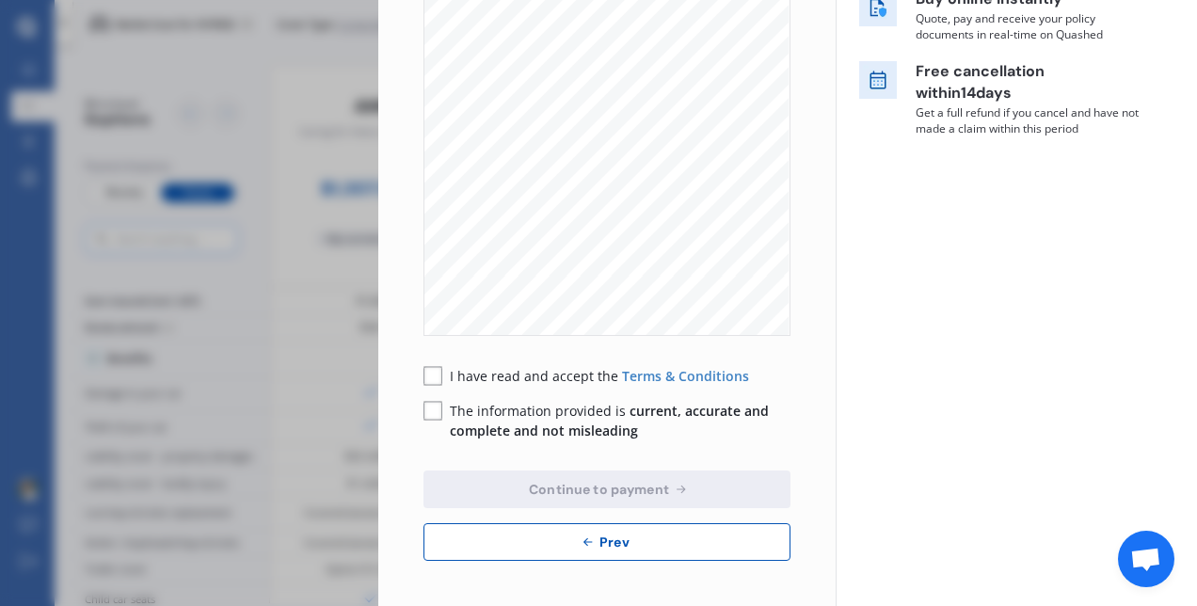
click at [439, 382] on rect at bounding box center [433, 376] width 19 height 19
click at [431, 409] on rect at bounding box center [433, 411] width 19 height 19
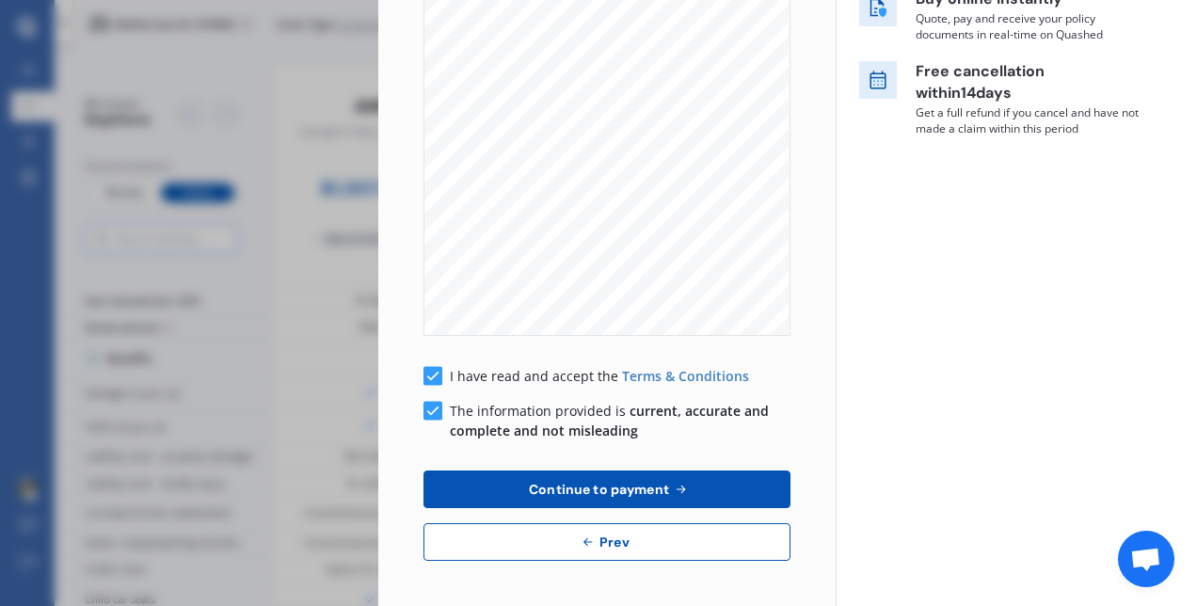
click at [598, 488] on span "Continue to payment" at bounding box center [599, 489] width 148 height 15
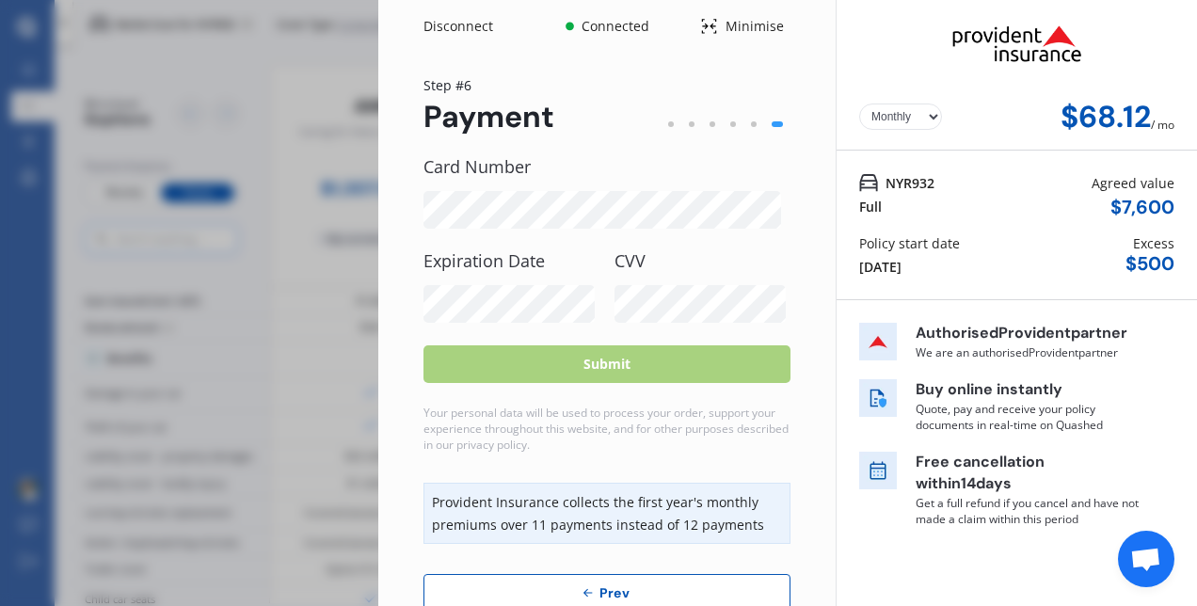
scroll to position [50, 0]
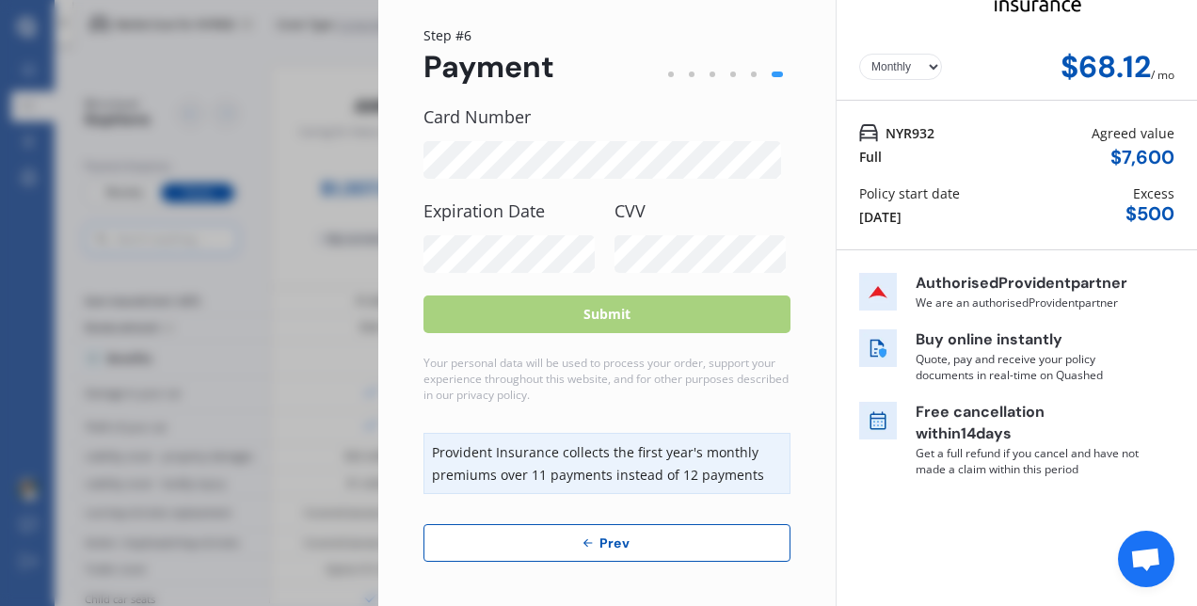
click at [552, 536] on button "Prev" at bounding box center [607, 543] width 367 height 38
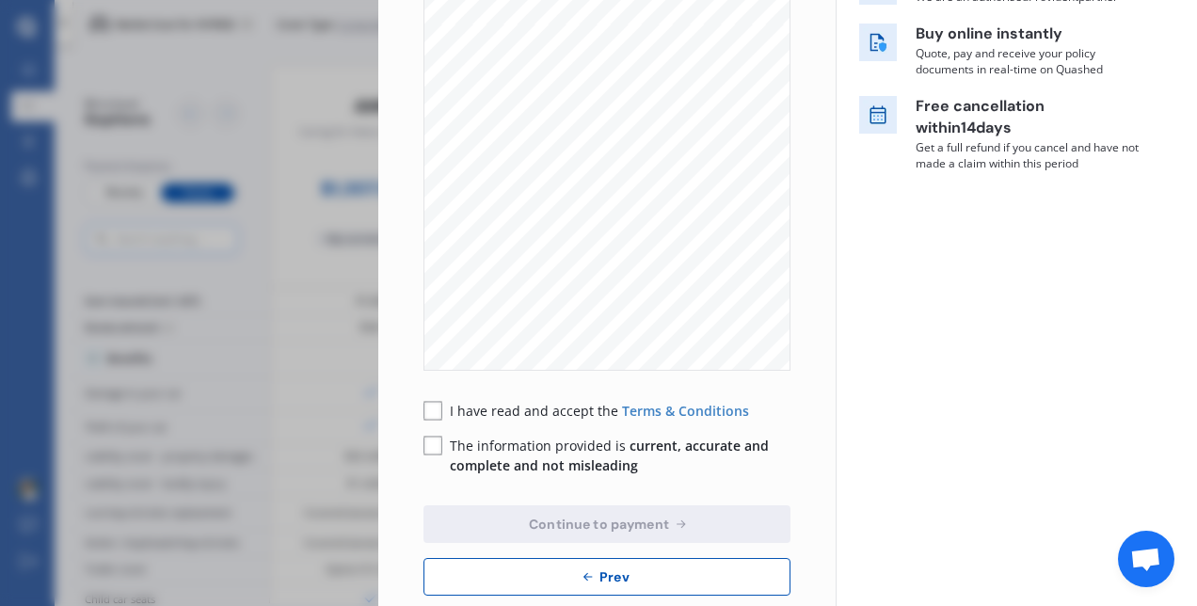
scroll to position [391, 0]
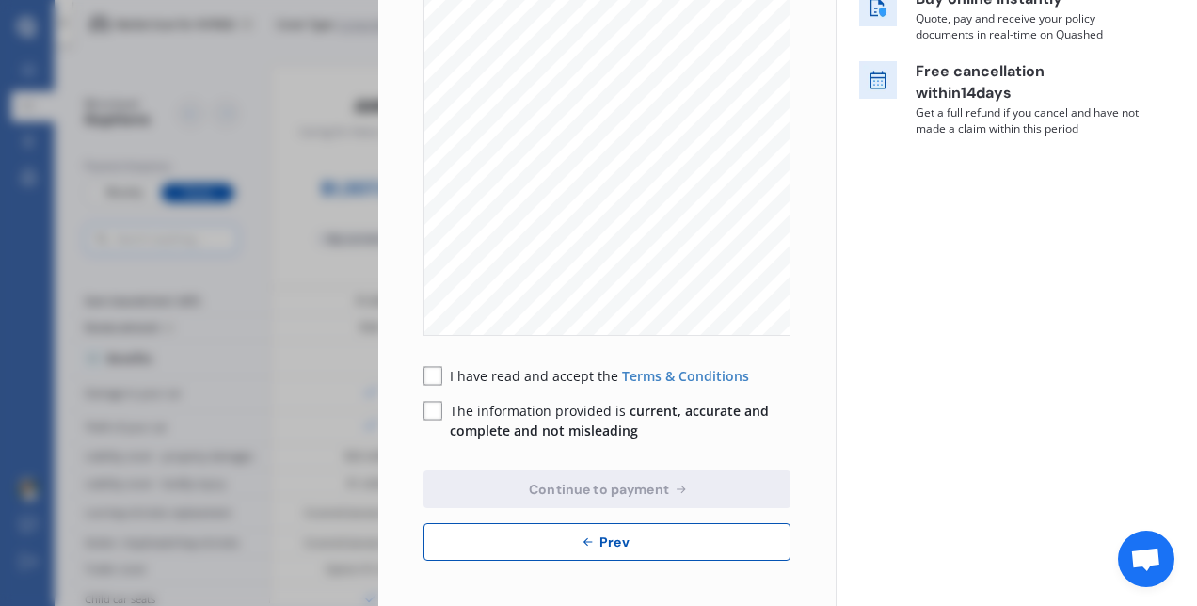
click at [586, 549] on icon at bounding box center [588, 542] width 15 height 15
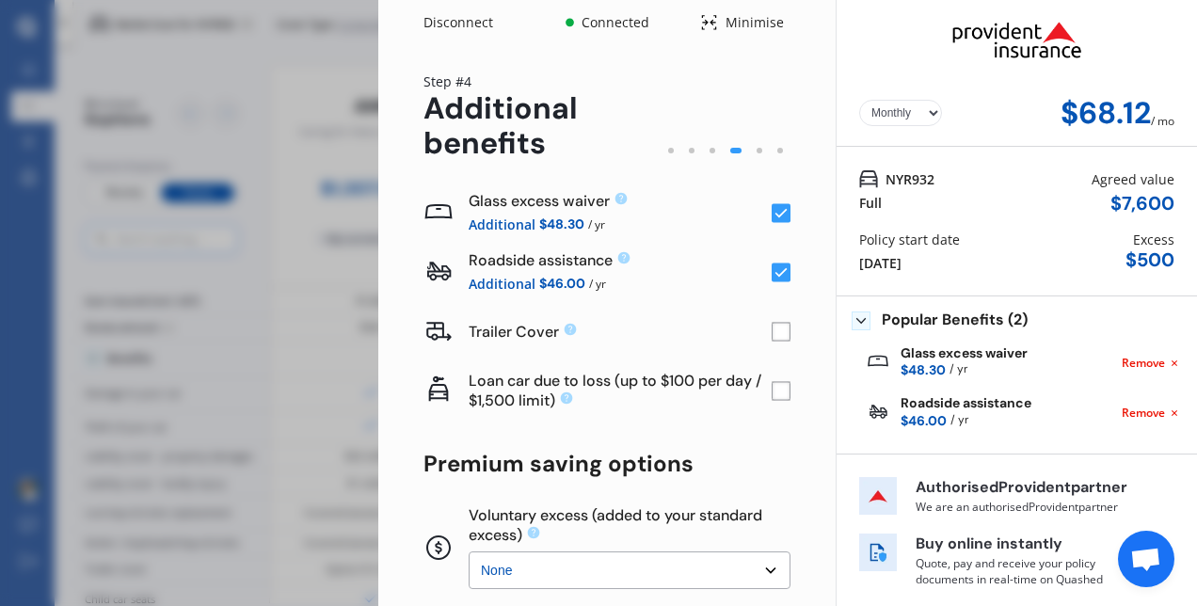
scroll to position [0, 0]
